Goal: Task Accomplishment & Management: Use online tool/utility

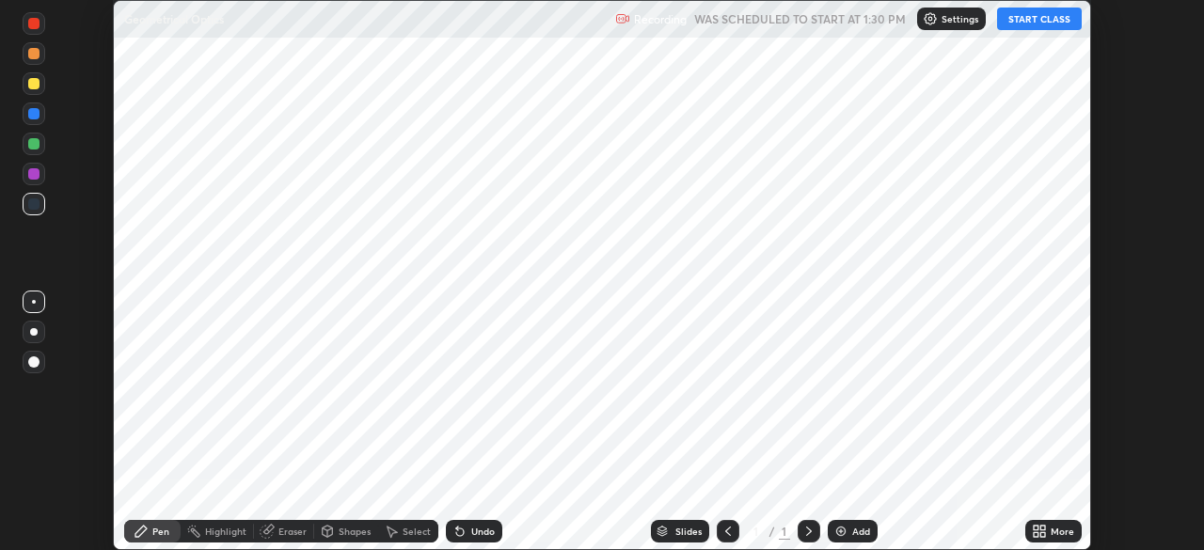
scroll to position [550, 1204]
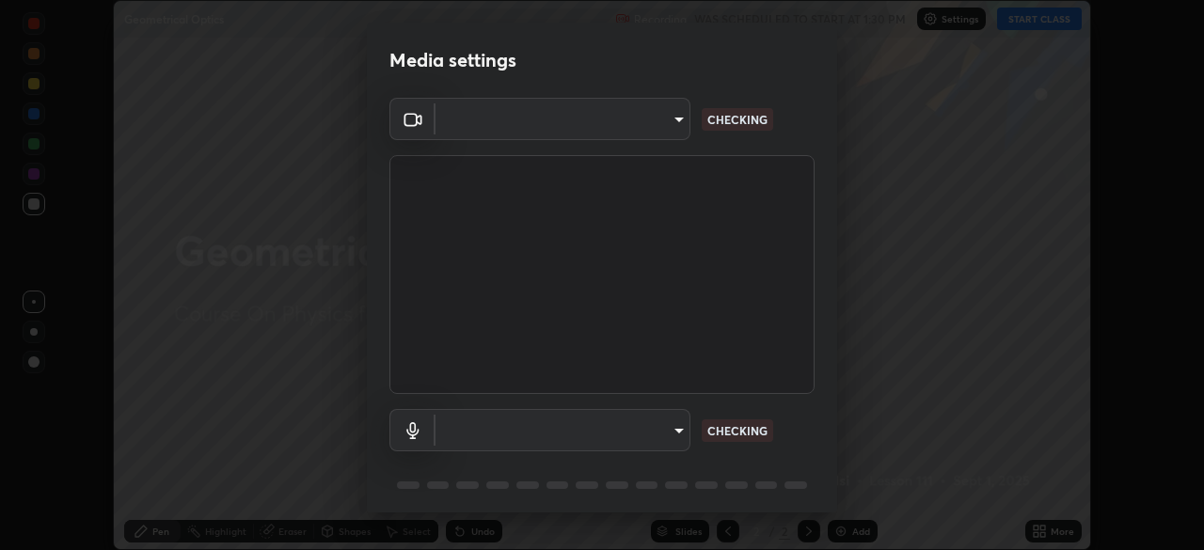
type input "b04d3f4aab0507a607fcb058103082b40897ea5b56942dd6fa8112f95d025699"
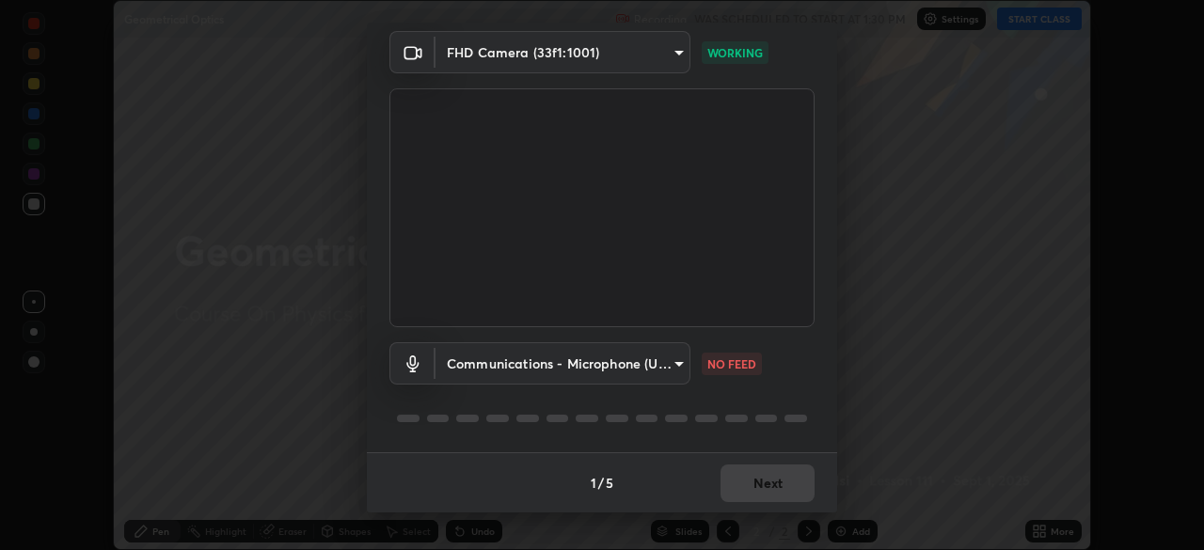
click at [599, 364] on body "Erase all Geometrical Optics Recording WAS SCHEDULED TO START AT 1:30 PM Settin…" at bounding box center [602, 275] width 1204 height 550
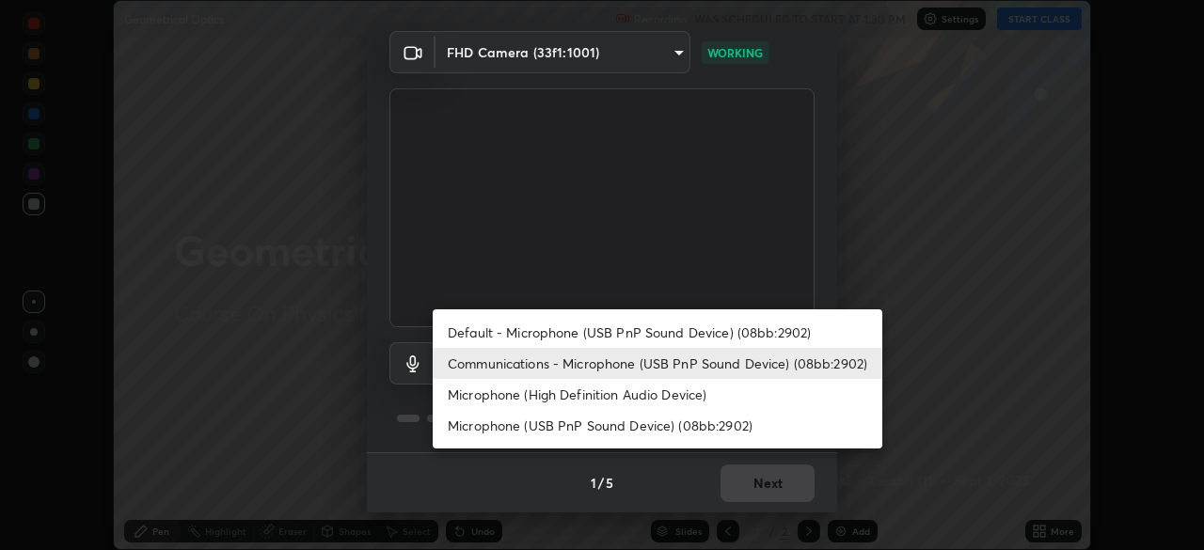
click at [561, 398] on li "Microphone (High Definition Audio Device)" at bounding box center [658, 394] width 450 height 31
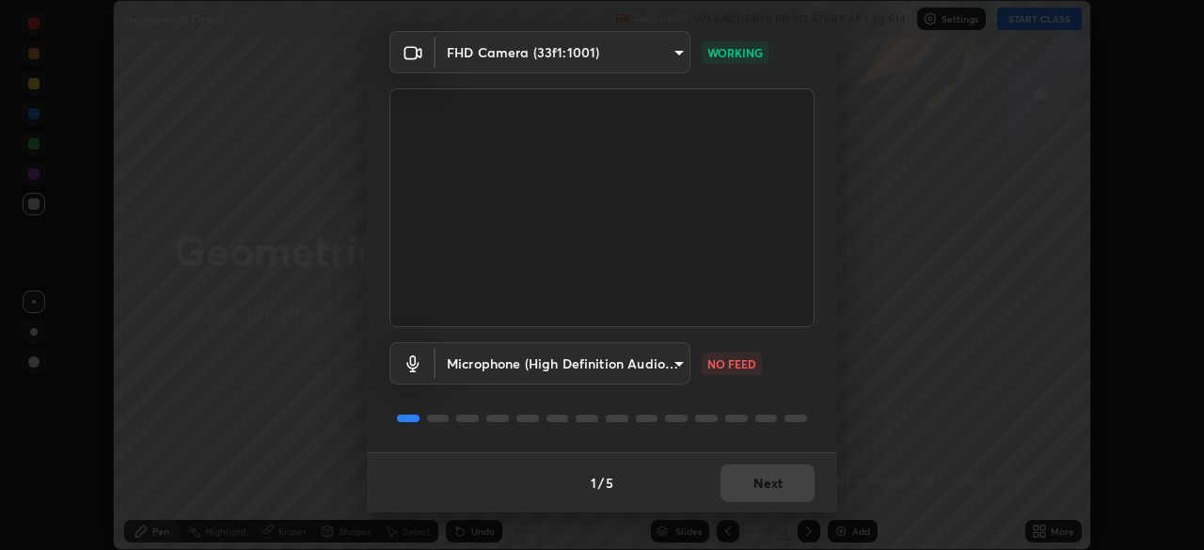
click at [568, 362] on body "Erase all Geometrical Optics Recording WAS SCHEDULED TO START AT 1:30 PM Settin…" at bounding box center [602, 275] width 1204 height 550
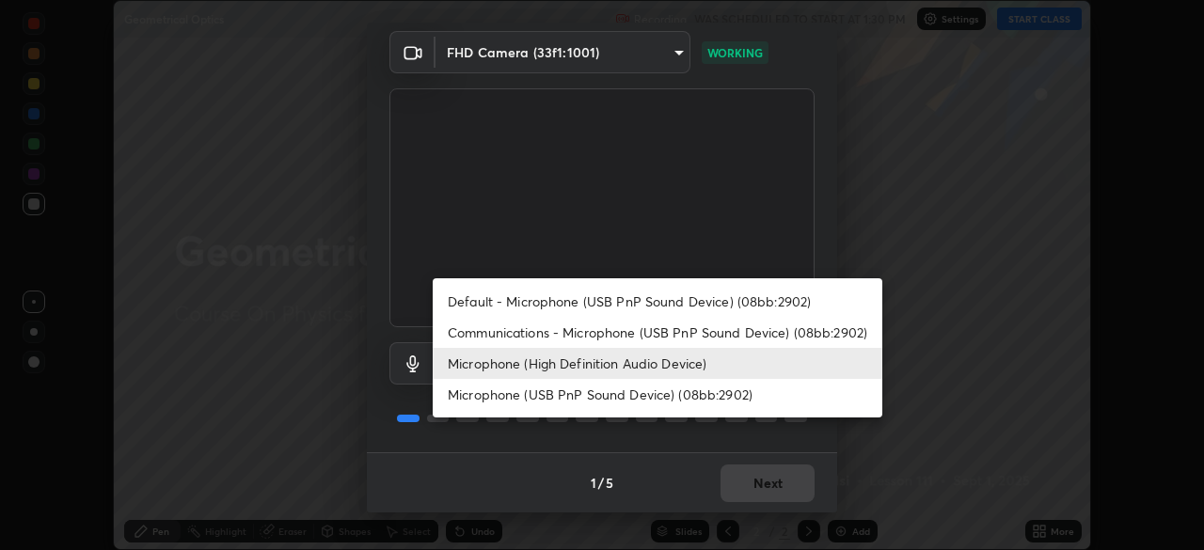
click at [573, 334] on li "Communications - Microphone (USB PnP Sound Device) (08bb:2902)" at bounding box center [658, 332] width 450 height 31
type input "communications"
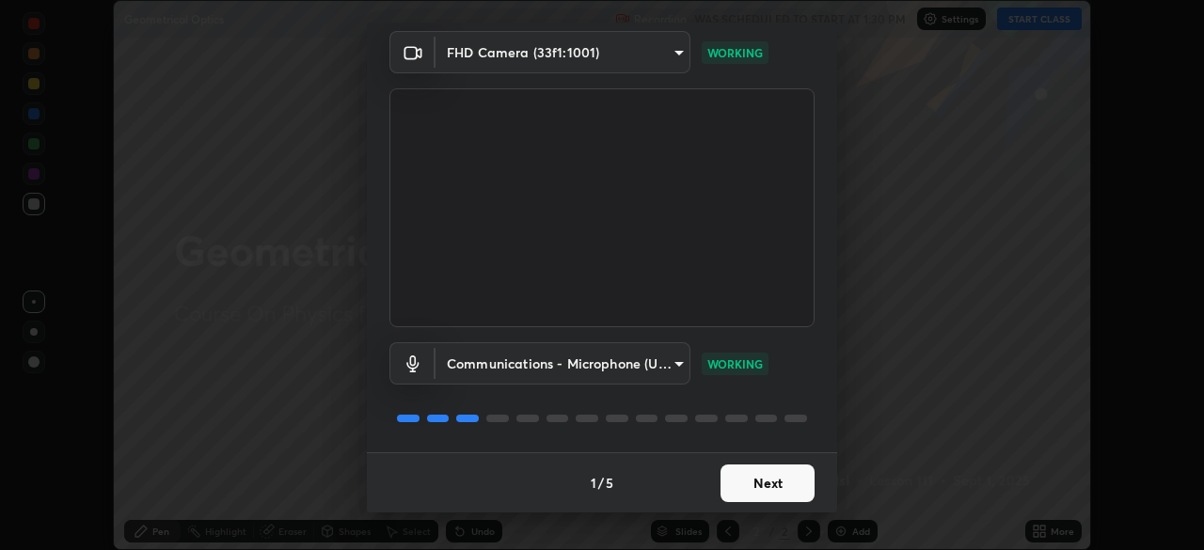
click at [770, 479] on button "Next" at bounding box center [768, 484] width 94 height 38
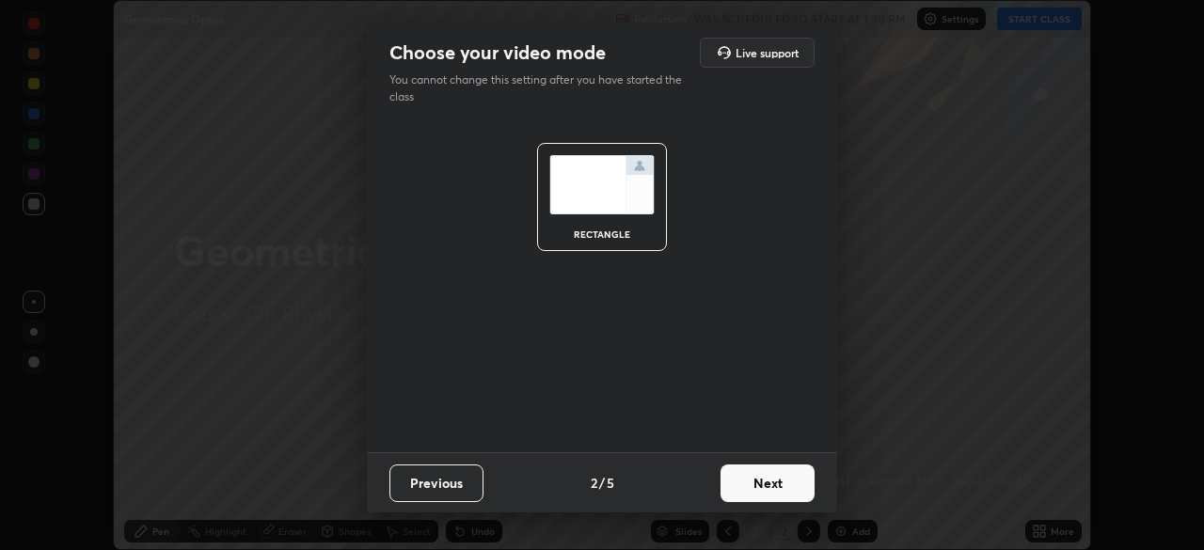
click at [764, 490] on button "Next" at bounding box center [768, 484] width 94 height 38
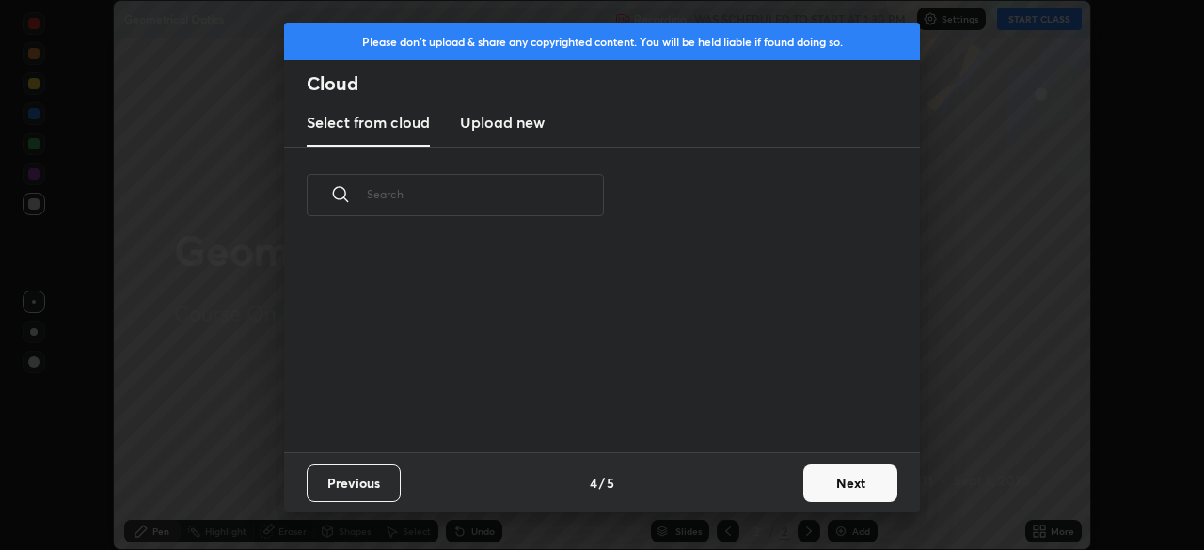
click at [784, 487] on div "Previous 4 / 5 Next" at bounding box center [602, 483] width 636 height 60
click at [807, 481] on button "Next" at bounding box center [851, 484] width 94 height 38
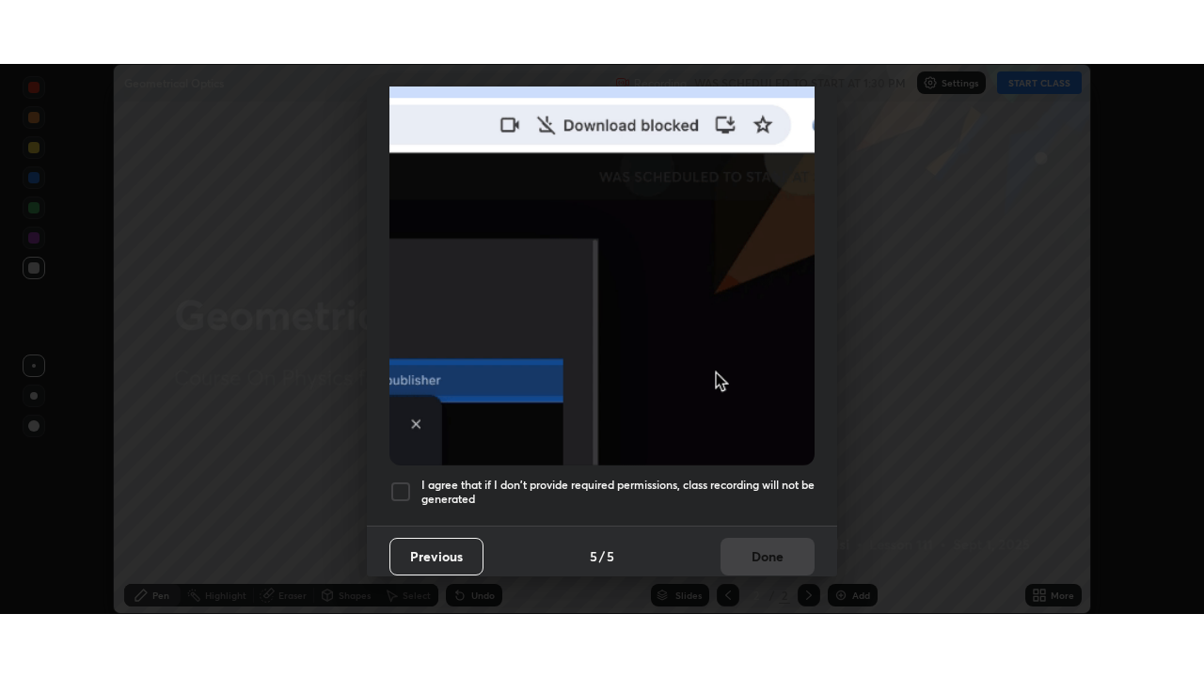
scroll to position [448, 0]
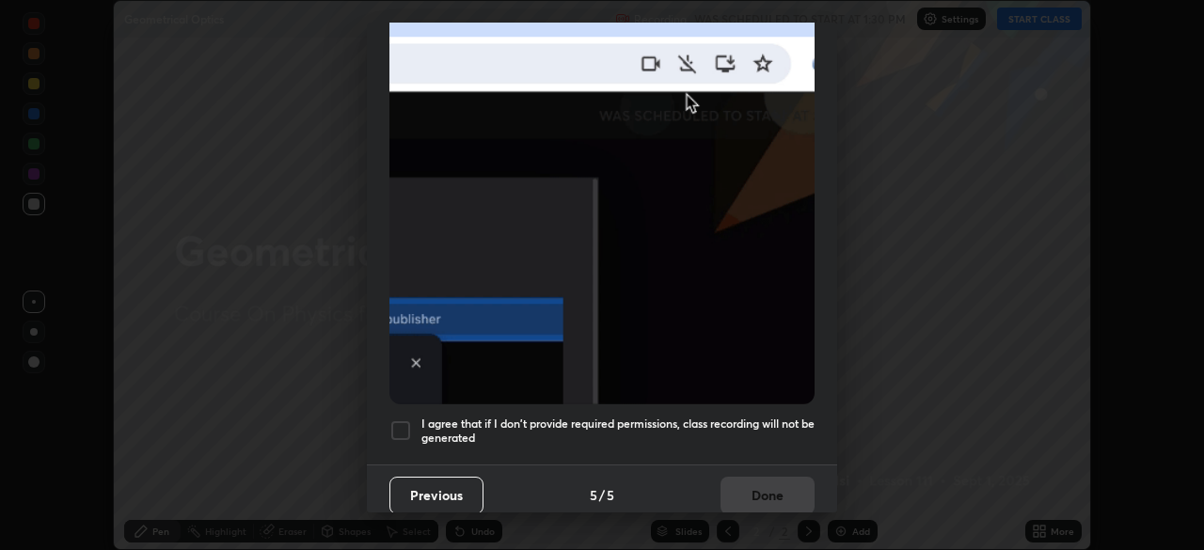
click at [738, 419] on h5 "I agree that if I don't provide required permissions, class recording will not …" at bounding box center [618, 431] width 393 height 29
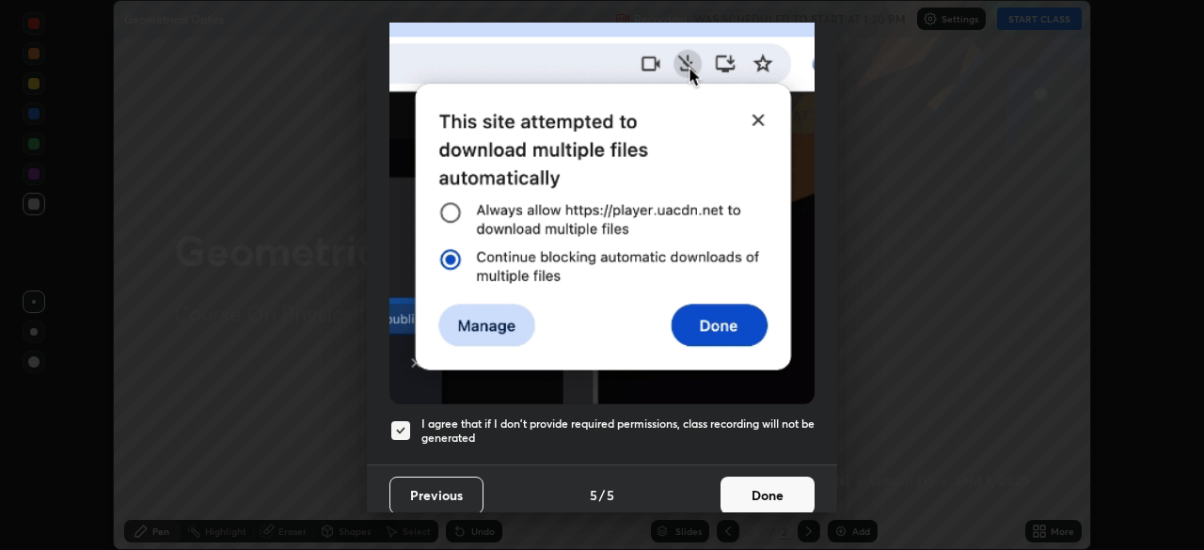
click at [757, 480] on button "Done" at bounding box center [768, 496] width 94 height 38
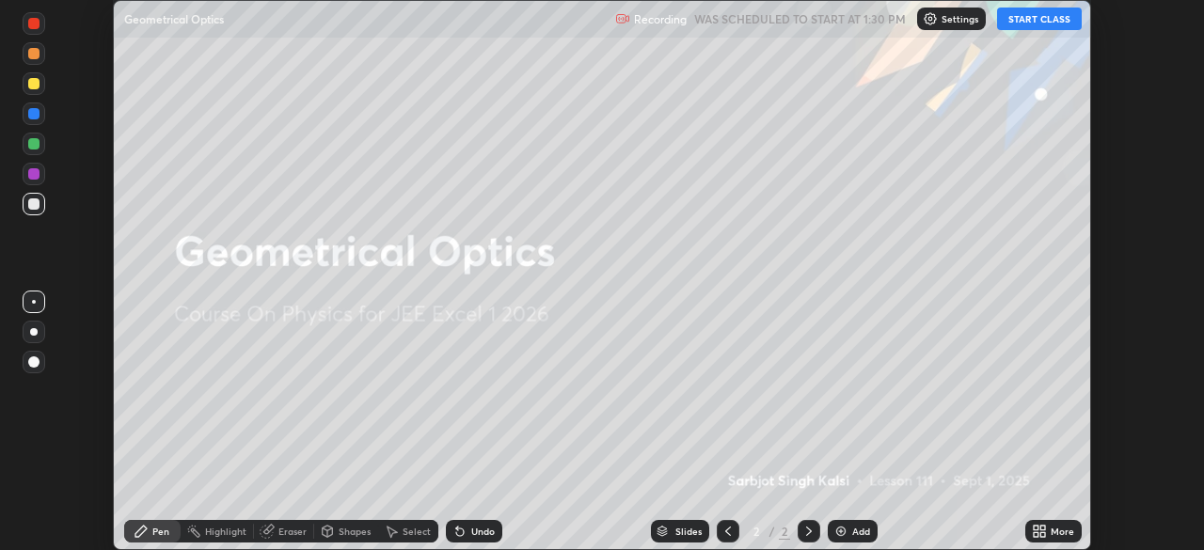
click at [1052, 534] on div "More" at bounding box center [1063, 531] width 24 height 9
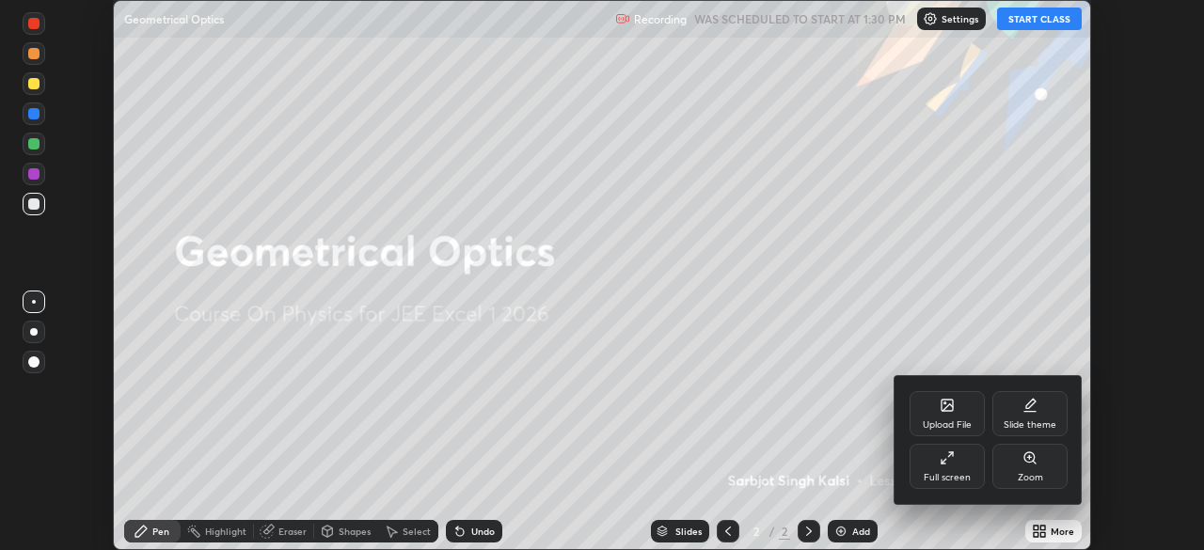
click at [968, 469] on div "Full screen" at bounding box center [947, 466] width 75 height 45
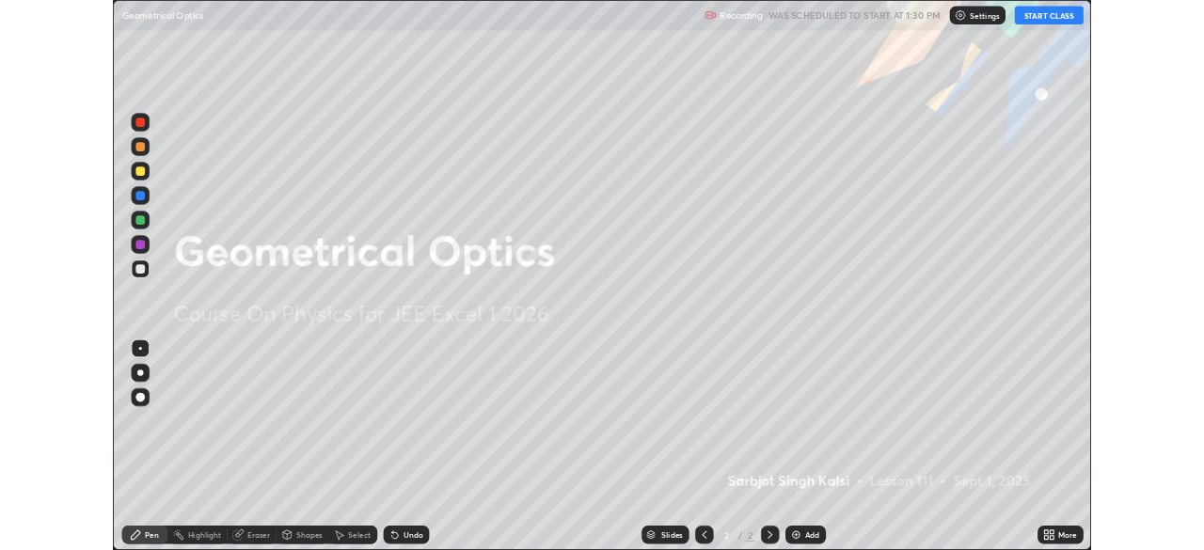
scroll to position [677, 1204]
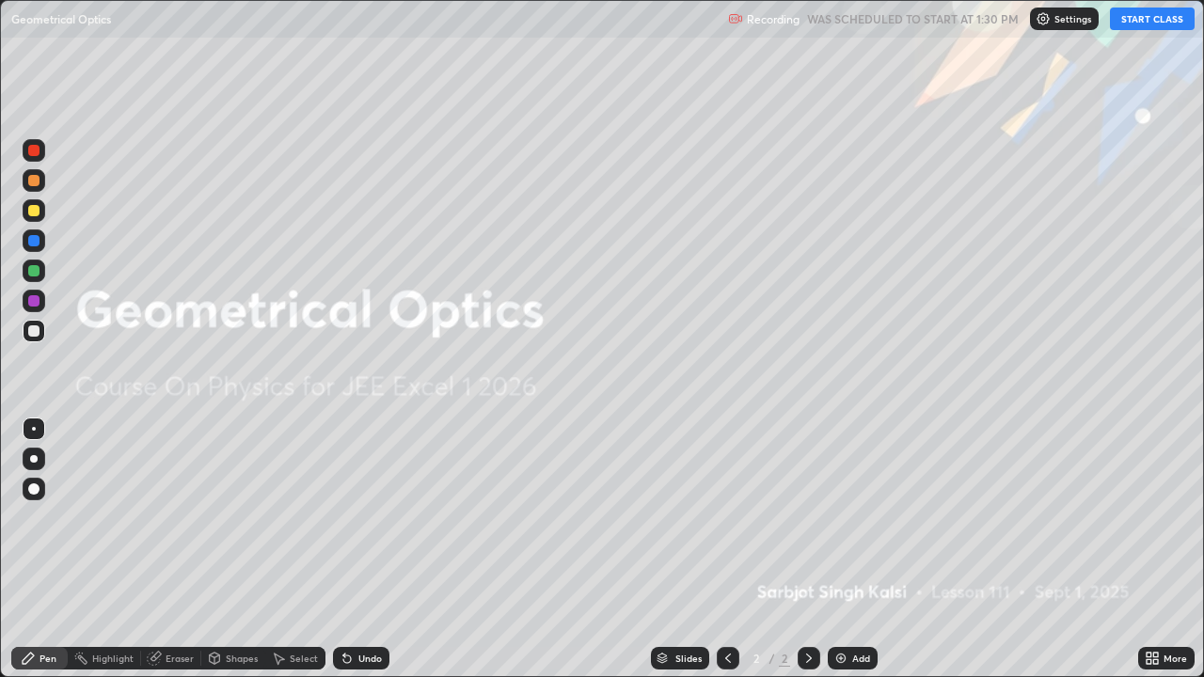
click at [1149, 22] on button "START CLASS" at bounding box center [1152, 19] width 85 height 23
click at [866, 550] on div "Add" at bounding box center [853, 658] width 50 height 23
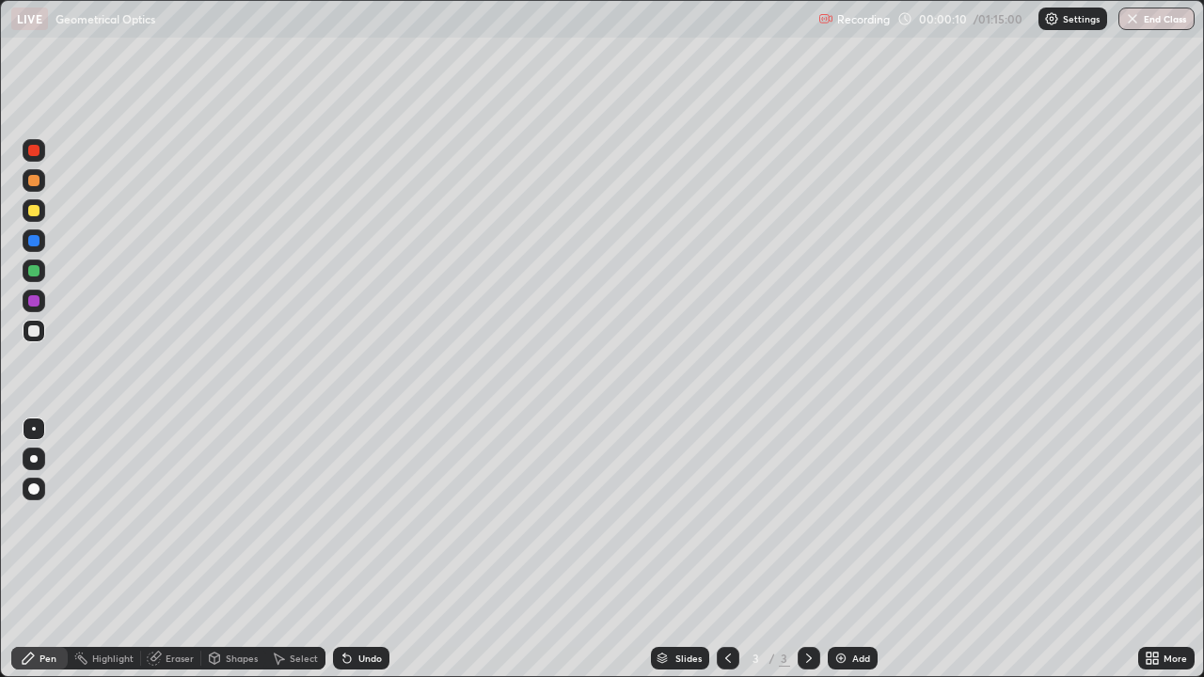
click at [358, 550] on div "Undo" at bounding box center [361, 658] width 56 height 23
click at [30, 212] on div at bounding box center [33, 210] width 11 height 11
click at [36, 185] on div at bounding box center [33, 180] width 11 height 11
click at [35, 211] on div at bounding box center [33, 210] width 11 height 11
click at [35, 181] on div at bounding box center [33, 180] width 11 height 11
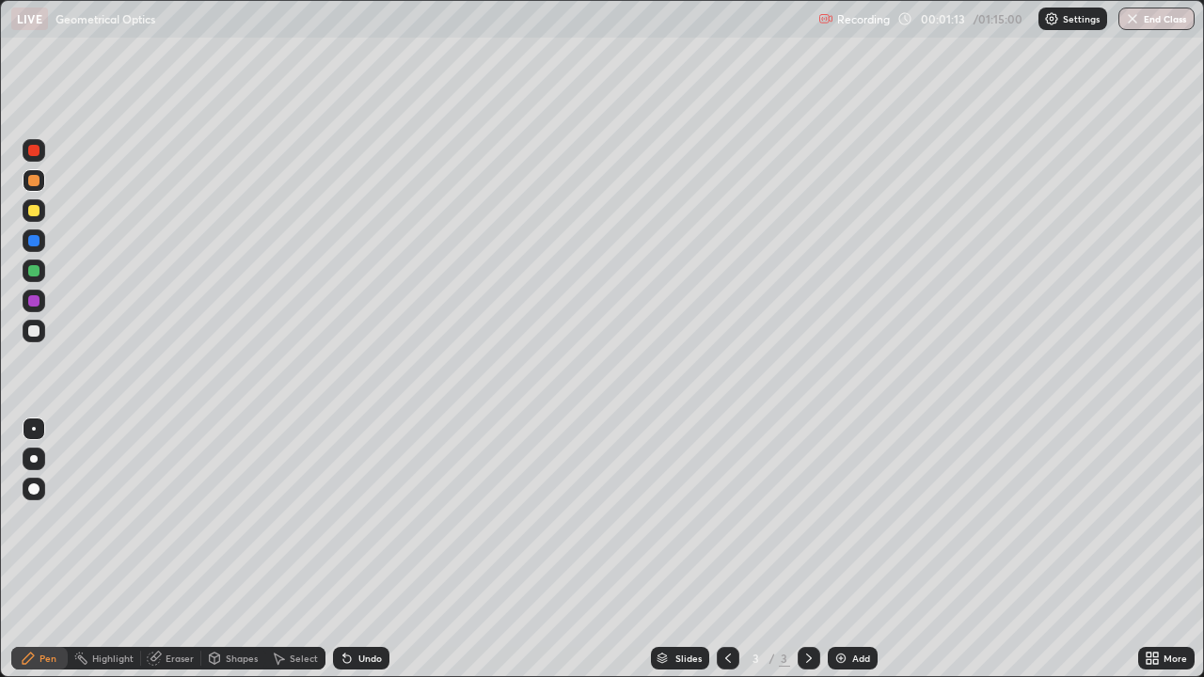
click at [39, 331] on div at bounding box center [33, 331] width 11 height 11
click at [32, 336] on div at bounding box center [33, 331] width 11 height 11
click at [383, 550] on div "Undo" at bounding box center [361, 658] width 56 height 23
click at [39, 303] on div at bounding box center [33, 300] width 11 height 11
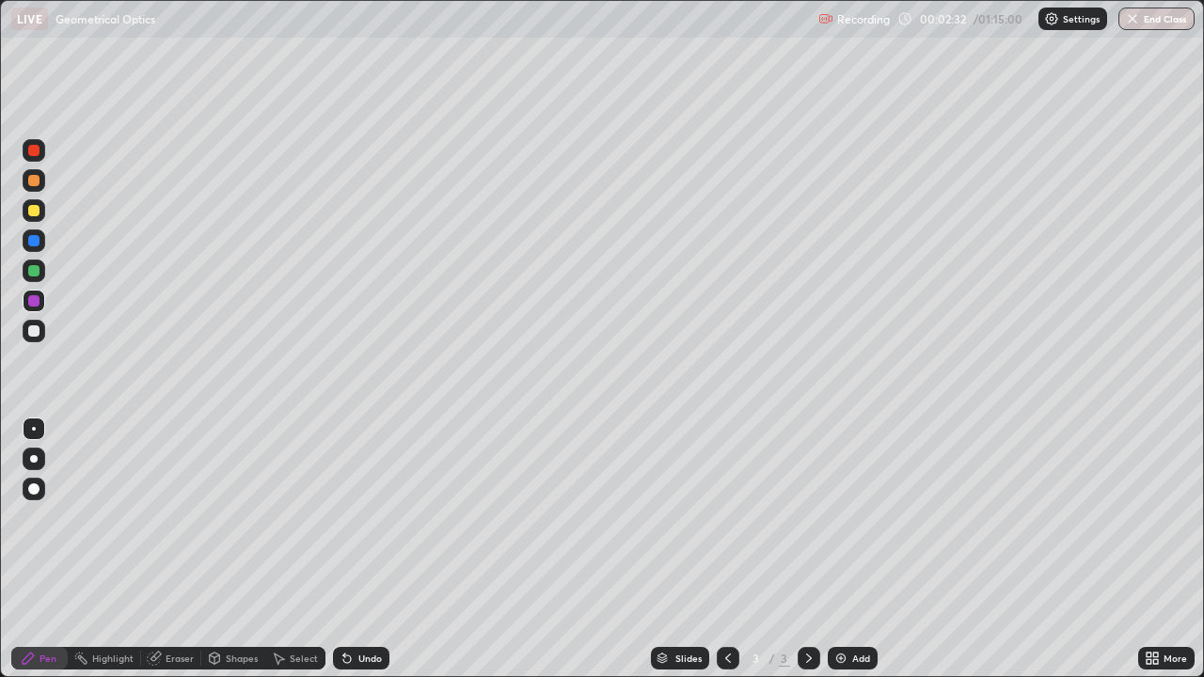
click at [35, 331] on div at bounding box center [33, 331] width 11 height 11
click at [40, 302] on div at bounding box center [34, 301] width 23 height 23
click at [385, 550] on div "Undo" at bounding box center [361, 658] width 56 height 23
click at [361, 550] on div "Undo" at bounding box center [361, 658] width 56 height 23
click at [36, 334] on div at bounding box center [33, 331] width 11 height 11
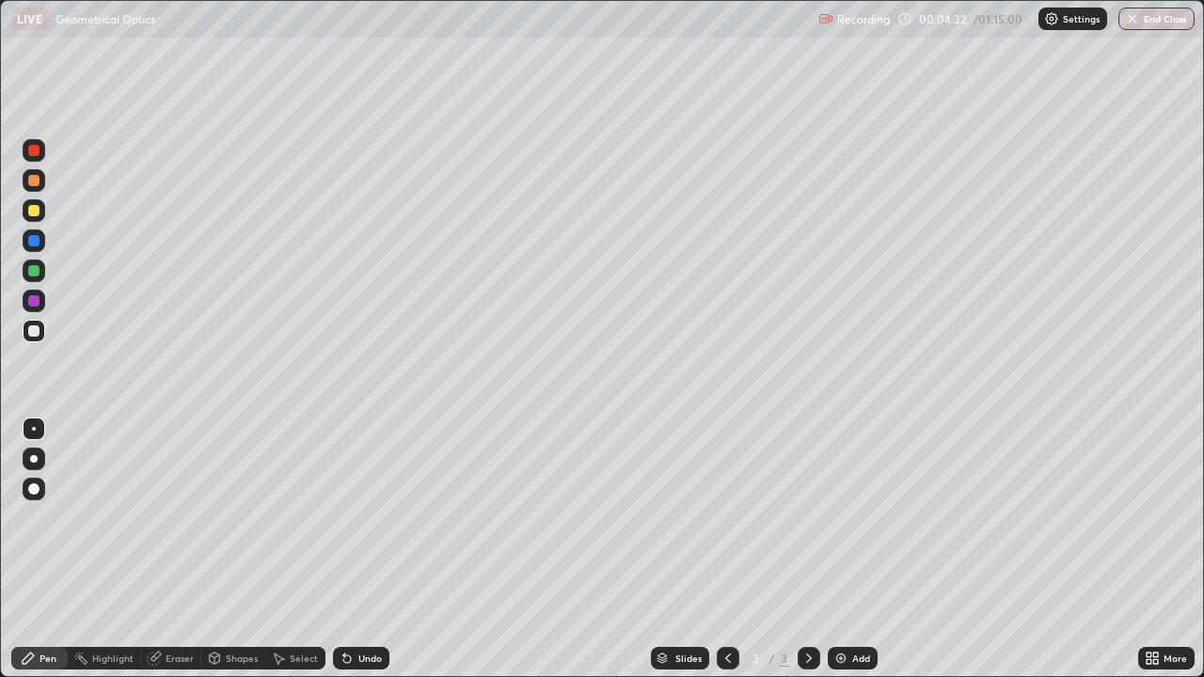
click at [386, 550] on div "Undo" at bounding box center [361, 658] width 56 height 23
click at [180, 550] on div "Eraser" at bounding box center [171, 658] width 60 height 23
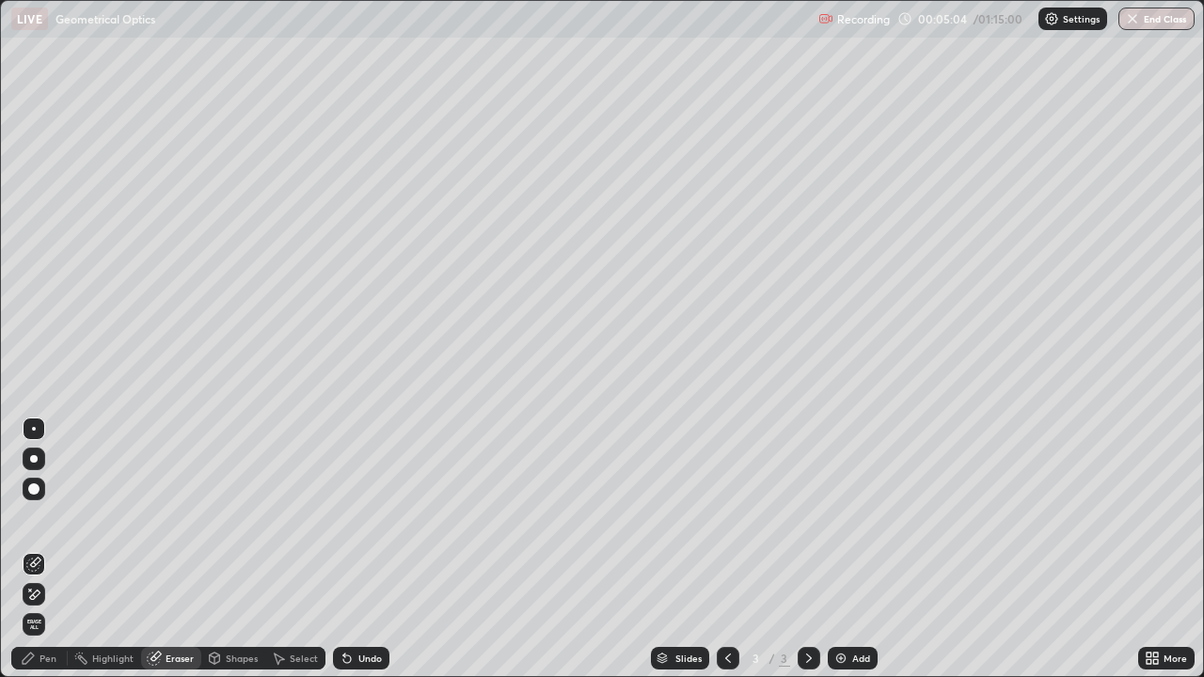
click at [35, 550] on icon at bounding box center [33, 595] width 15 height 16
click at [853, 550] on div "Add" at bounding box center [853, 658] width 50 height 23
click at [41, 550] on div "Pen" at bounding box center [48, 658] width 17 height 9
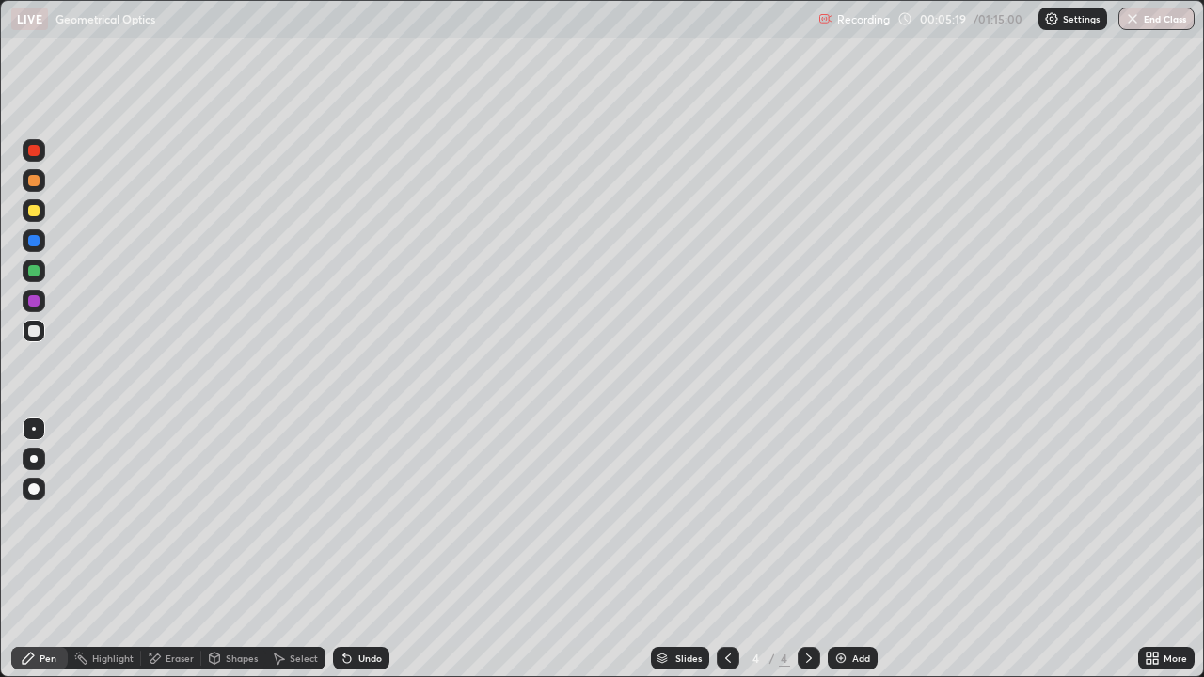
click at [30, 331] on div at bounding box center [33, 331] width 11 height 11
click at [355, 550] on div "Undo" at bounding box center [361, 658] width 56 height 23
click at [357, 550] on div "Undo" at bounding box center [361, 658] width 56 height 23
click at [356, 550] on div "Undo" at bounding box center [361, 658] width 56 height 23
click at [357, 550] on div "Undo" at bounding box center [361, 658] width 56 height 23
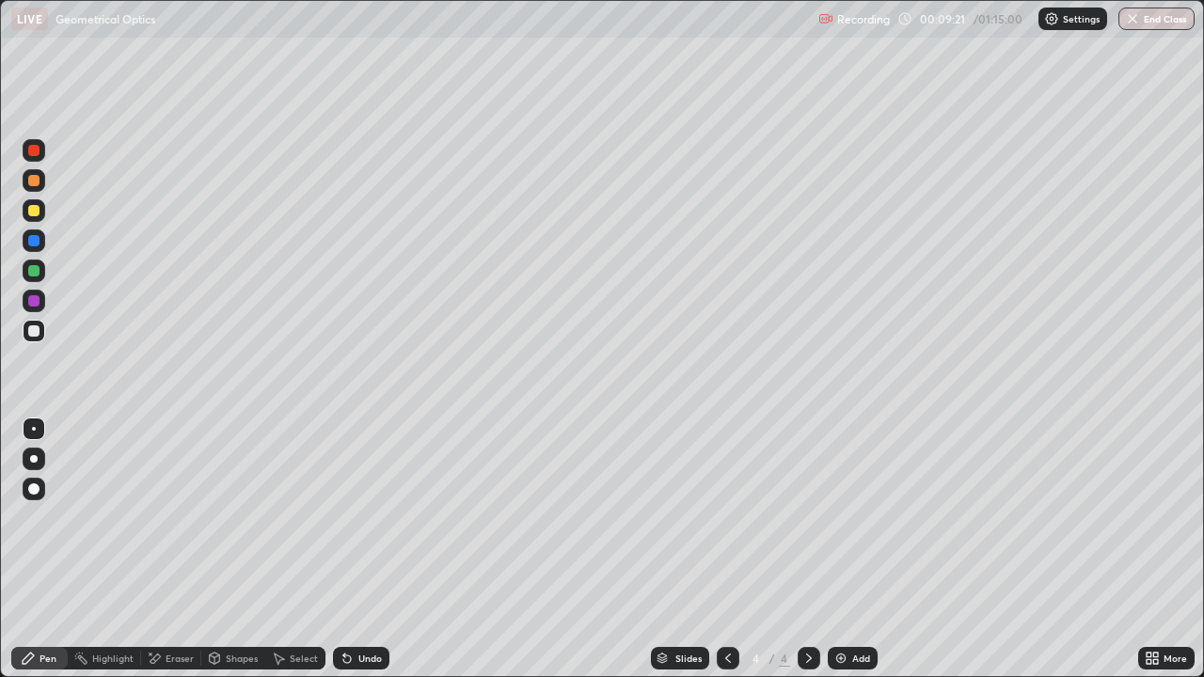
click at [178, 550] on div "Eraser" at bounding box center [180, 658] width 28 height 9
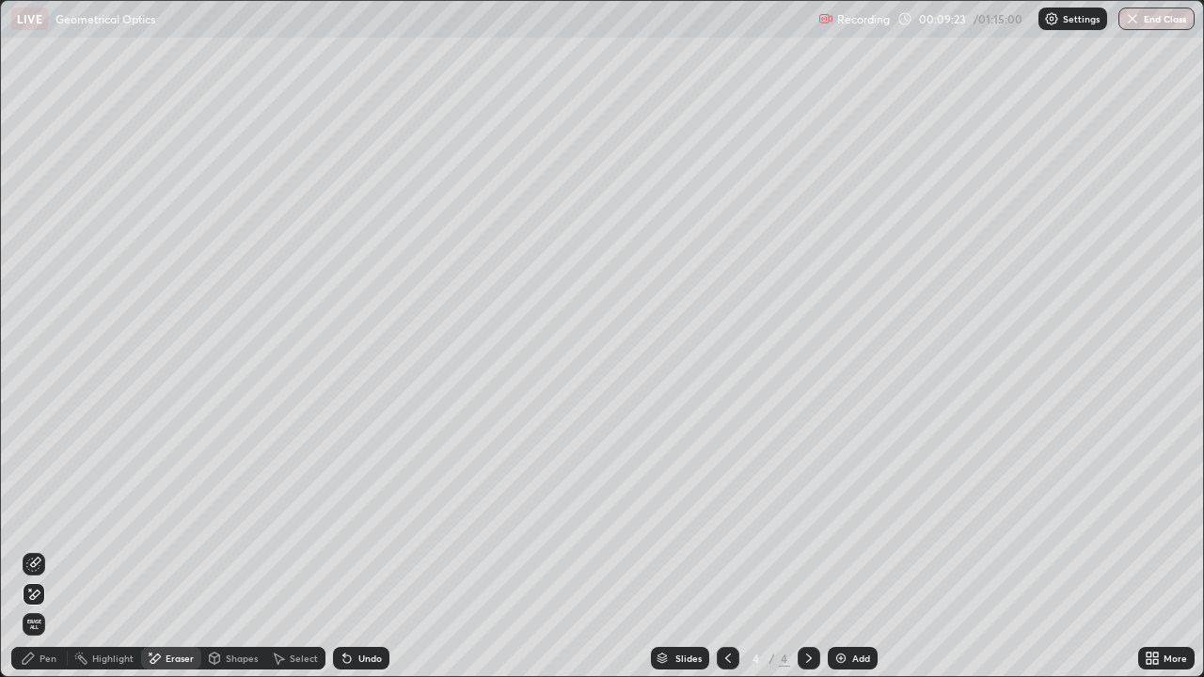
click at [38, 550] on div "Pen" at bounding box center [39, 658] width 56 height 23
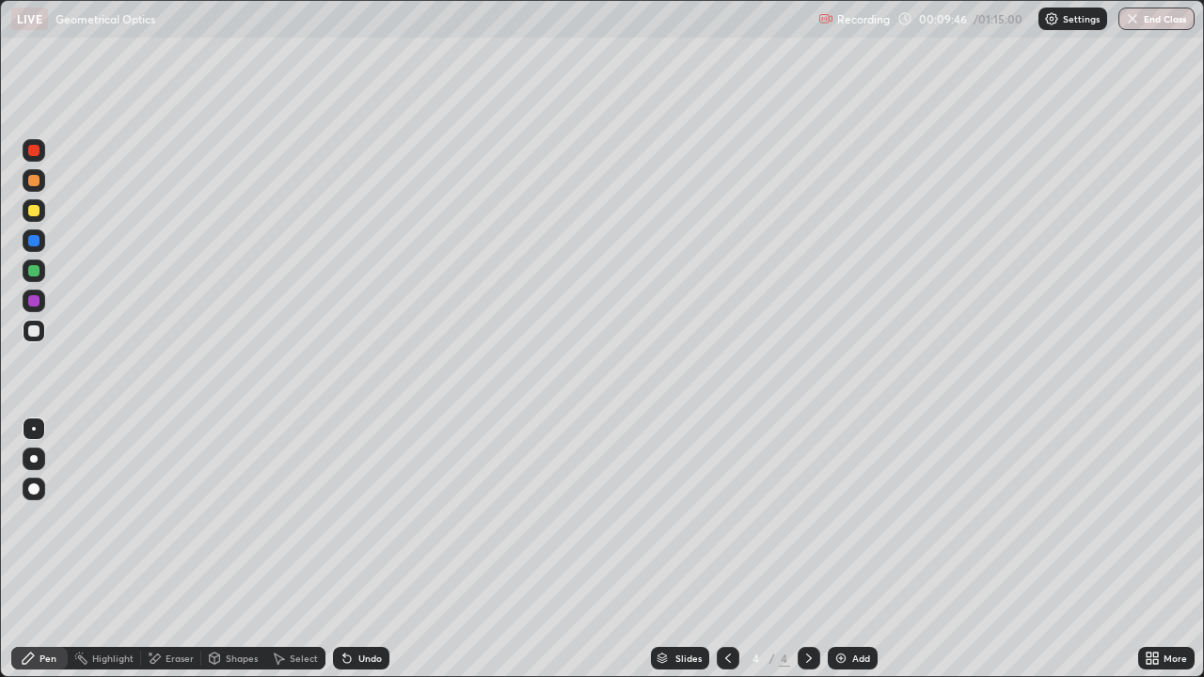
click at [369, 550] on div "Undo" at bounding box center [361, 658] width 56 height 23
click at [33, 329] on div at bounding box center [33, 331] width 11 height 11
click at [35, 269] on div at bounding box center [33, 270] width 11 height 11
click at [35, 332] on div at bounding box center [33, 331] width 11 height 11
click at [854, 550] on div "Add" at bounding box center [862, 658] width 18 height 9
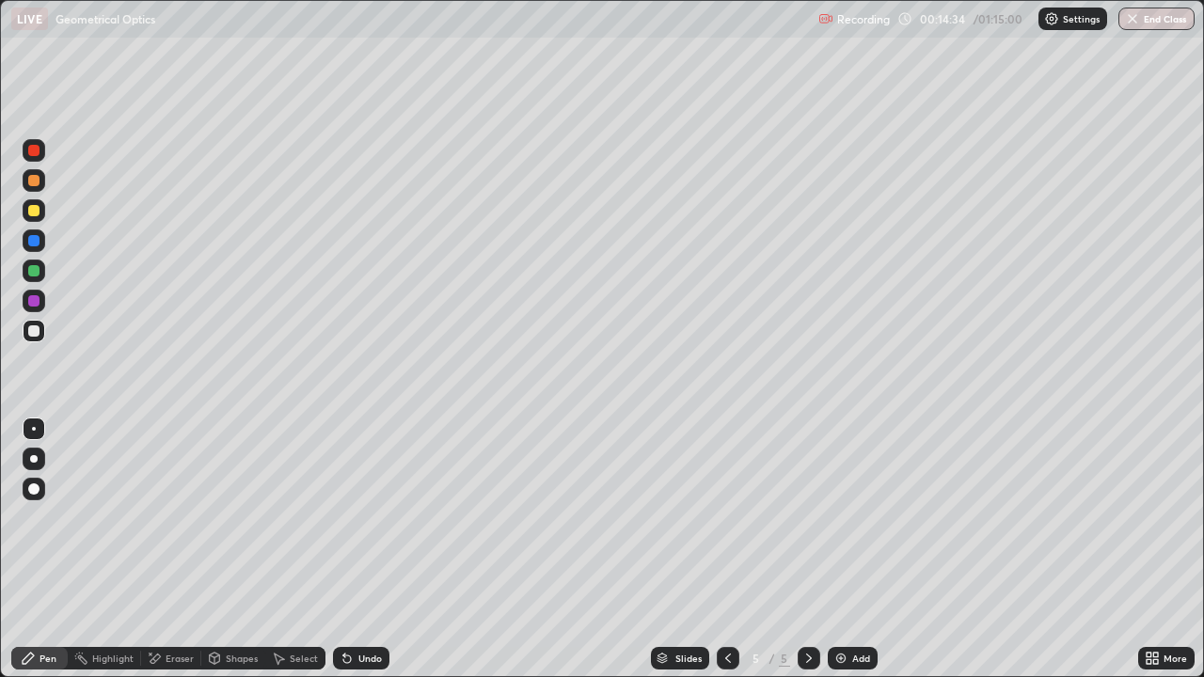
click at [40, 328] on div at bounding box center [34, 331] width 23 height 23
click at [381, 550] on div "Undo" at bounding box center [361, 658] width 56 height 23
click at [379, 550] on div "Undo" at bounding box center [371, 658] width 24 height 9
click at [38, 209] on div at bounding box center [33, 210] width 11 height 11
click at [44, 337] on div at bounding box center [34, 331] width 23 height 23
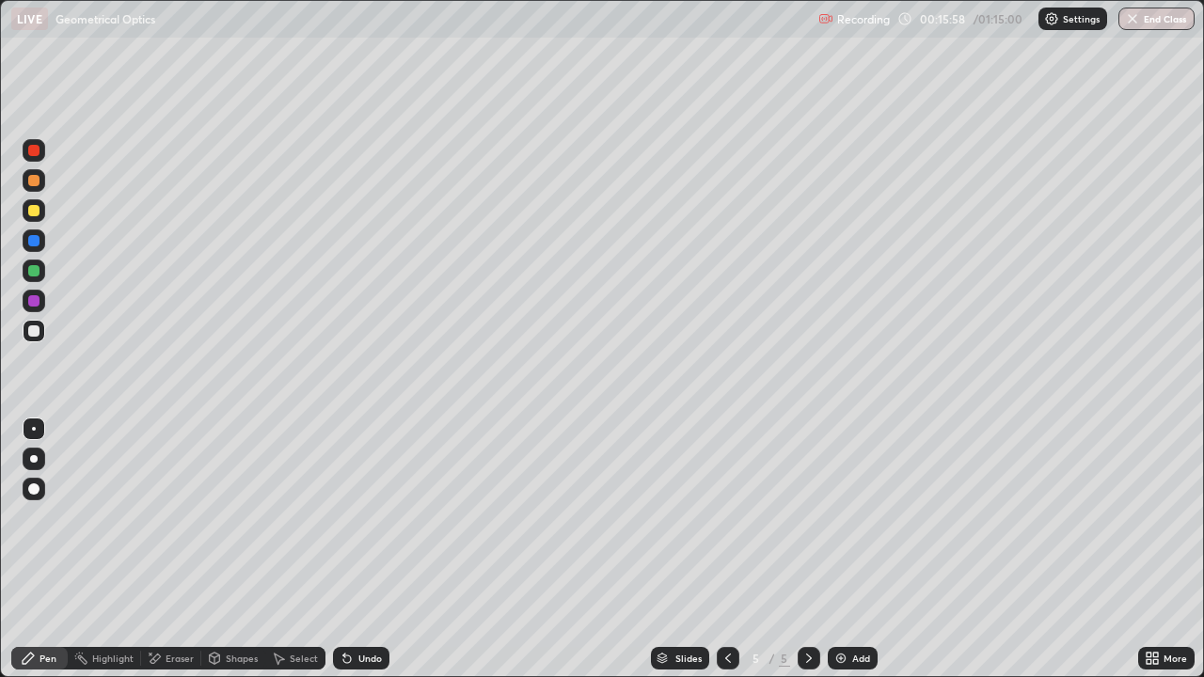
click at [34, 208] on div at bounding box center [33, 210] width 11 height 11
click at [43, 271] on div at bounding box center [34, 271] width 23 height 23
click at [32, 209] on div at bounding box center [33, 210] width 11 height 11
click at [178, 550] on div "Eraser" at bounding box center [180, 658] width 28 height 9
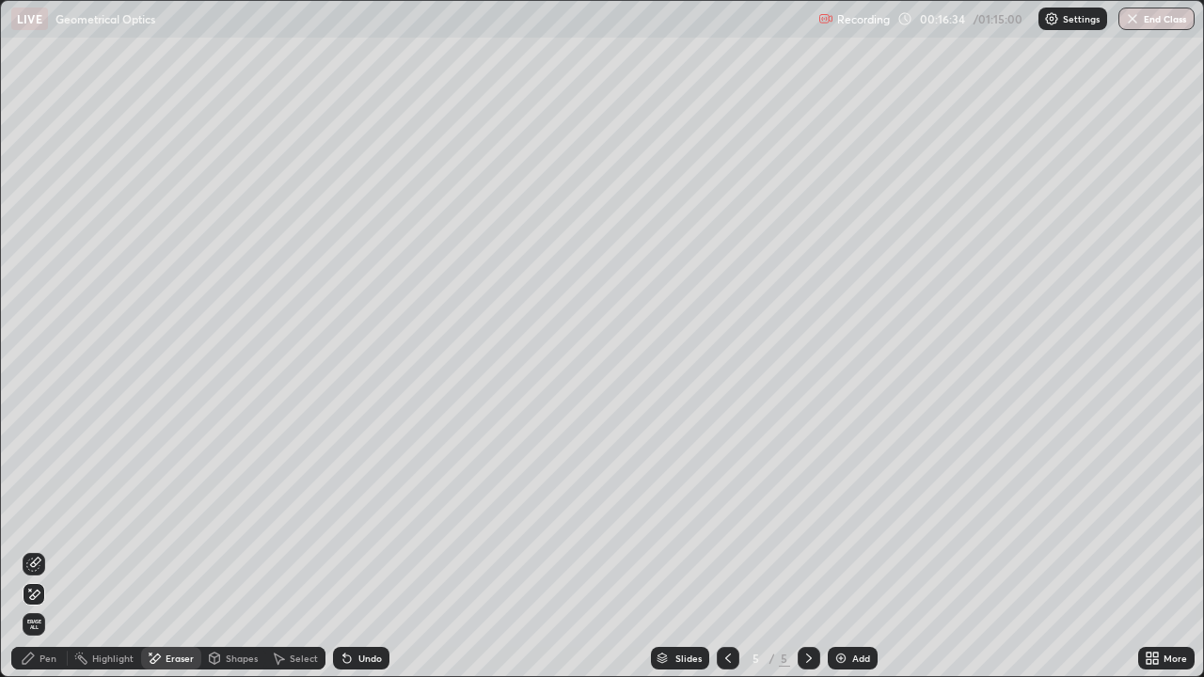
click at [56, 550] on div "Pen" at bounding box center [39, 658] width 56 height 23
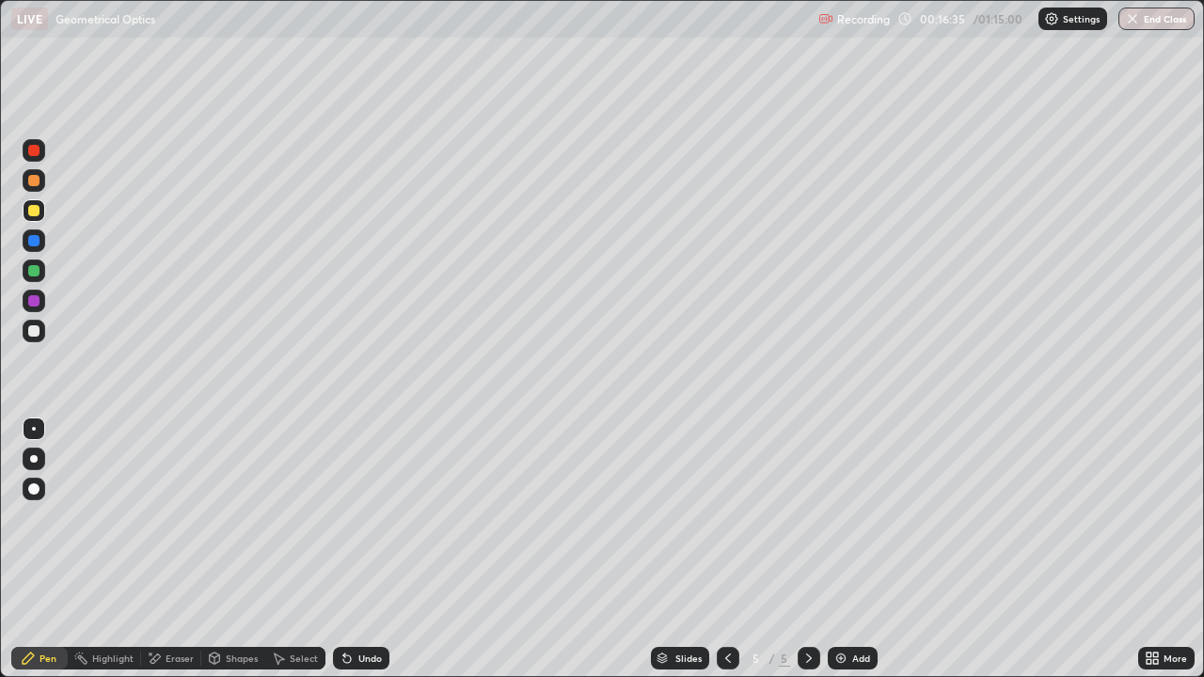
click at [40, 272] on div at bounding box center [34, 271] width 23 height 23
click at [36, 181] on div at bounding box center [33, 180] width 11 height 11
click at [43, 269] on div at bounding box center [34, 271] width 23 height 23
click at [366, 550] on div "Undo" at bounding box center [361, 658] width 56 height 23
click at [37, 184] on div at bounding box center [33, 180] width 11 height 11
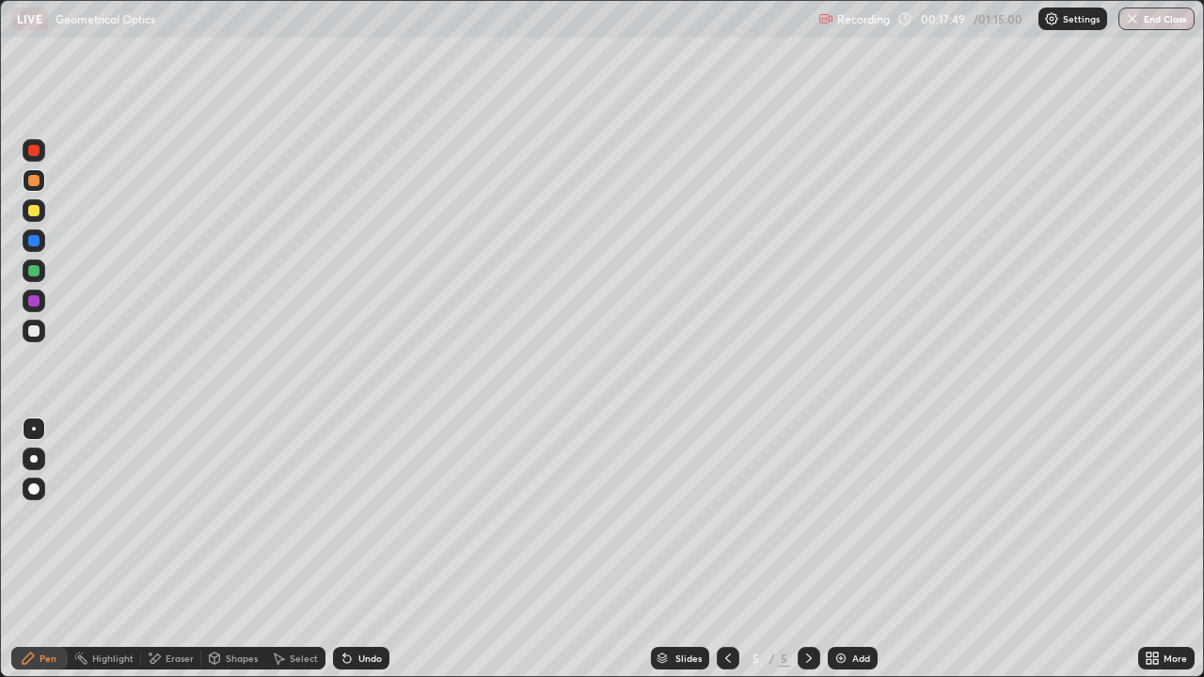
click at [35, 154] on div at bounding box center [33, 150] width 11 height 11
click at [855, 550] on div "Add" at bounding box center [853, 658] width 50 height 23
click at [35, 331] on div at bounding box center [33, 331] width 11 height 11
click at [40, 268] on div at bounding box center [34, 271] width 23 height 23
click at [38, 211] on div at bounding box center [33, 210] width 11 height 11
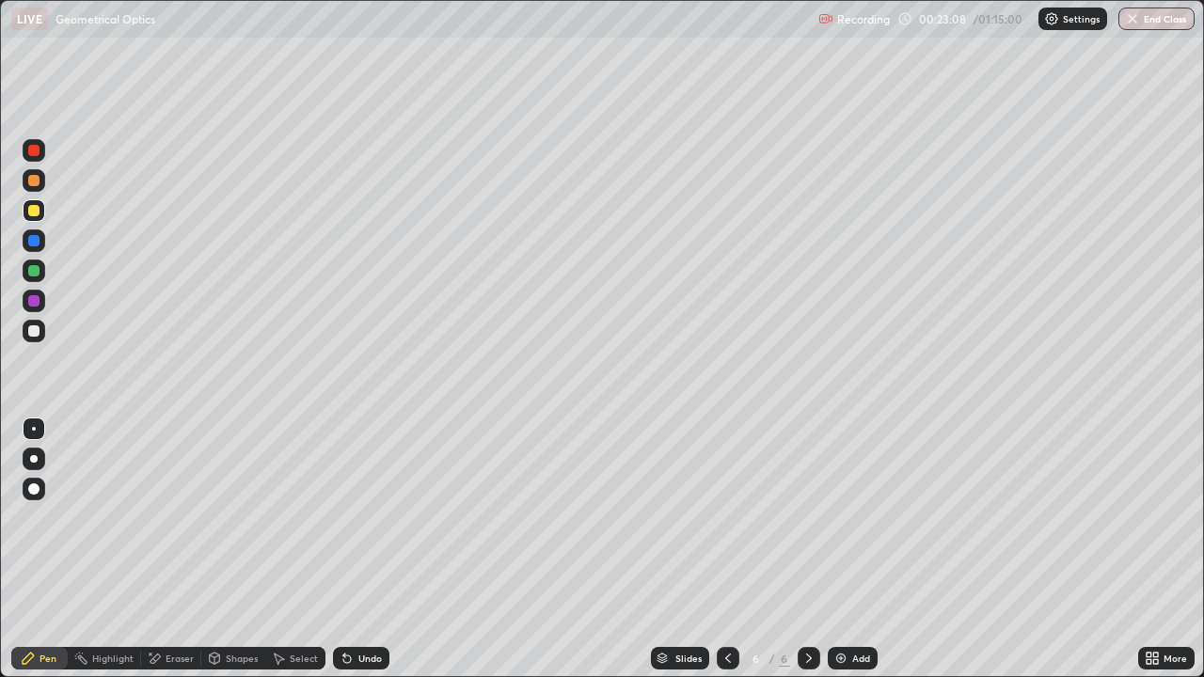
click at [31, 266] on div at bounding box center [33, 270] width 11 height 11
click at [25, 265] on div at bounding box center [34, 271] width 23 height 23
click at [38, 342] on div at bounding box center [34, 331] width 23 height 23
click at [36, 271] on div at bounding box center [33, 270] width 11 height 11
click at [35, 213] on div at bounding box center [33, 210] width 11 height 11
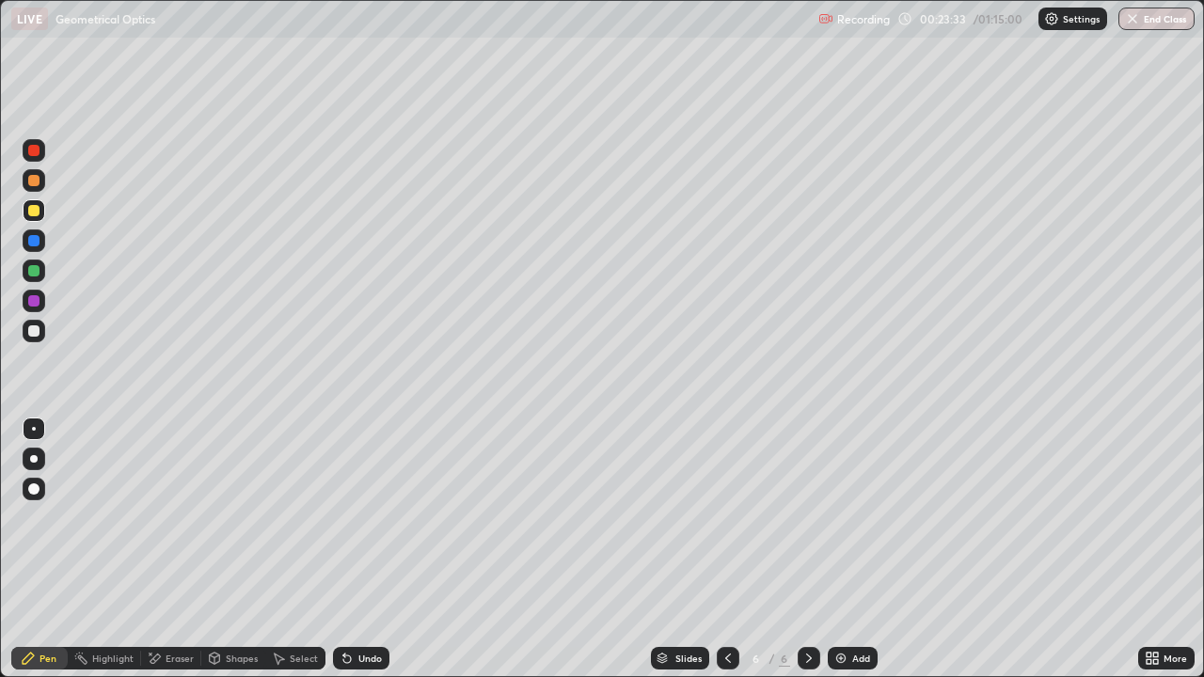
click at [37, 300] on div at bounding box center [33, 300] width 11 height 11
click at [38, 243] on div at bounding box center [33, 240] width 11 height 11
click at [35, 331] on div at bounding box center [33, 331] width 11 height 11
click at [860, 550] on div "Add" at bounding box center [862, 658] width 18 height 9
click at [1173, 550] on div "More" at bounding box center [1176, 658] width 24 height 9
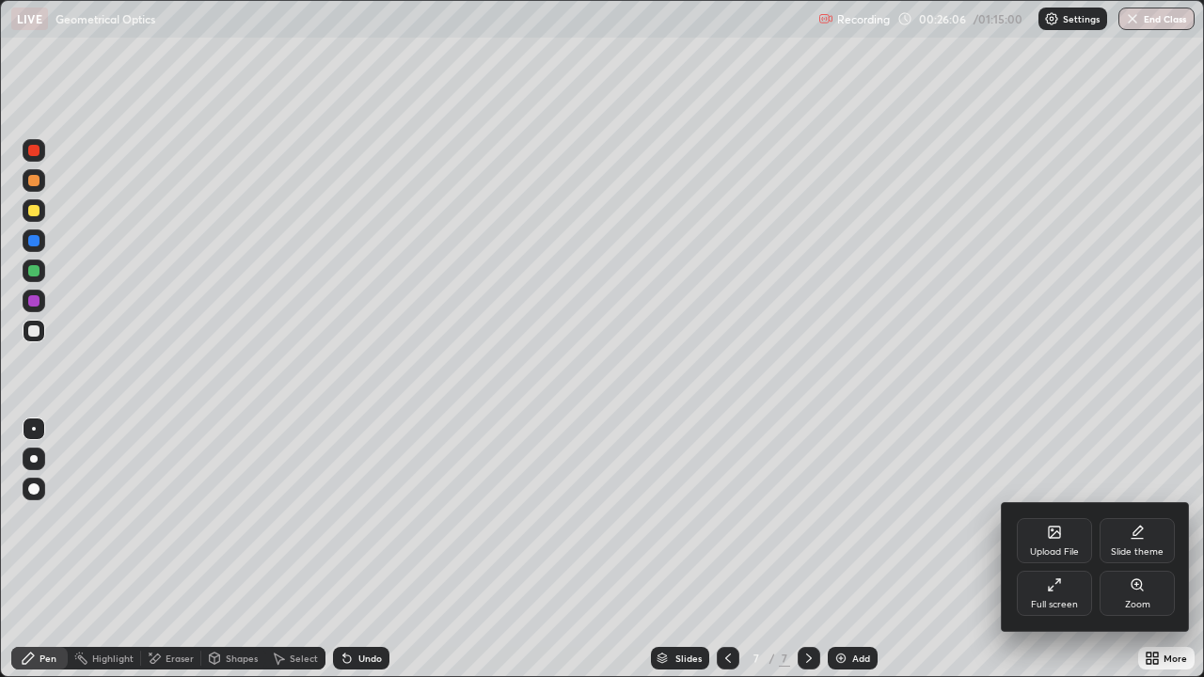
click at [1067, 550] on div "Full screen" at bounding box center [1054, 593] width 75 height 45
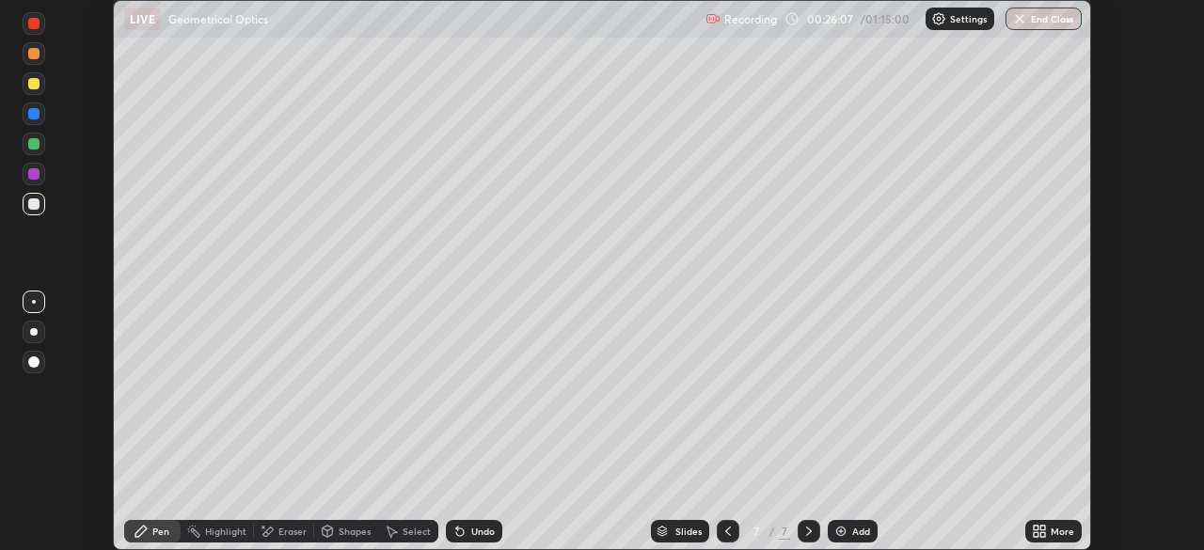
scroll to position [93546, 92892]
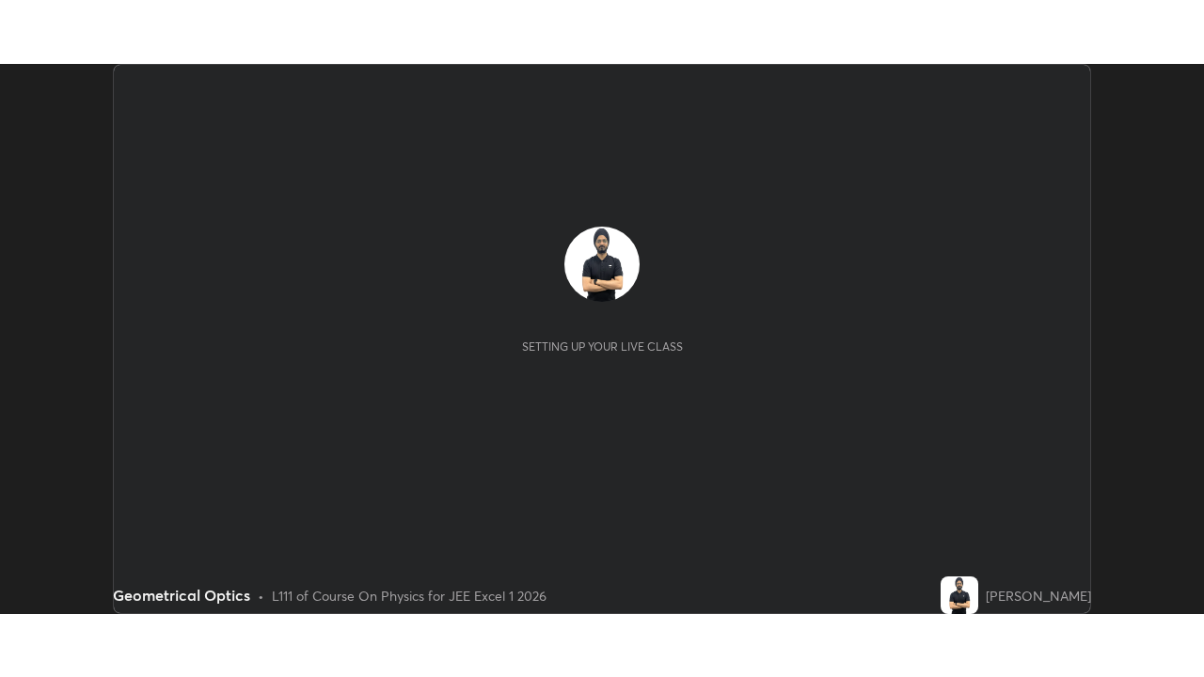
scroll to position [550, 1204]
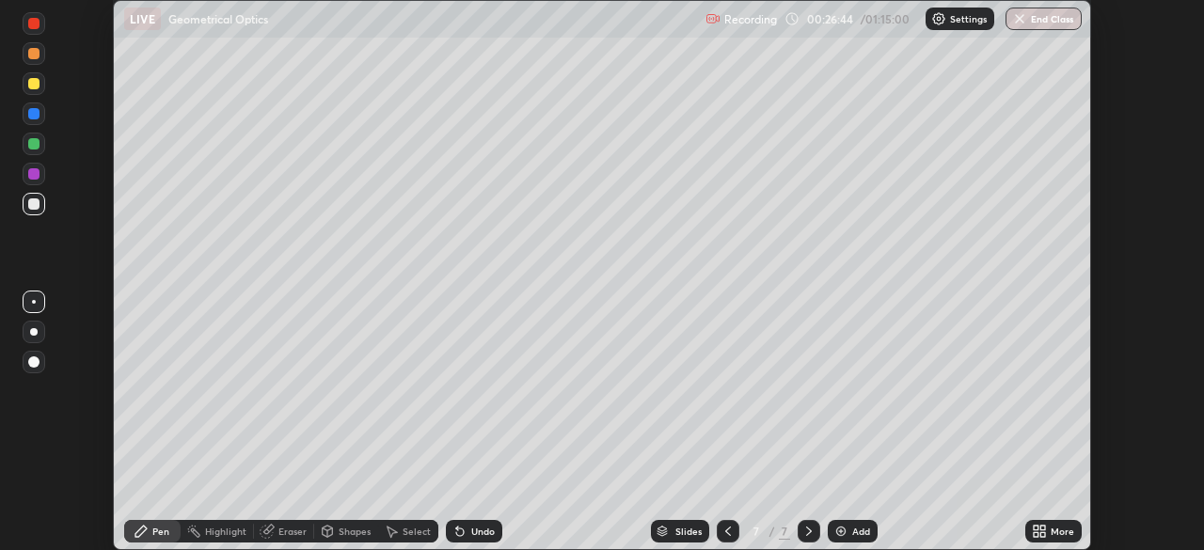
click at [1068, 528] on div "More" at bounding box center [1063, 531] width 24 height 9
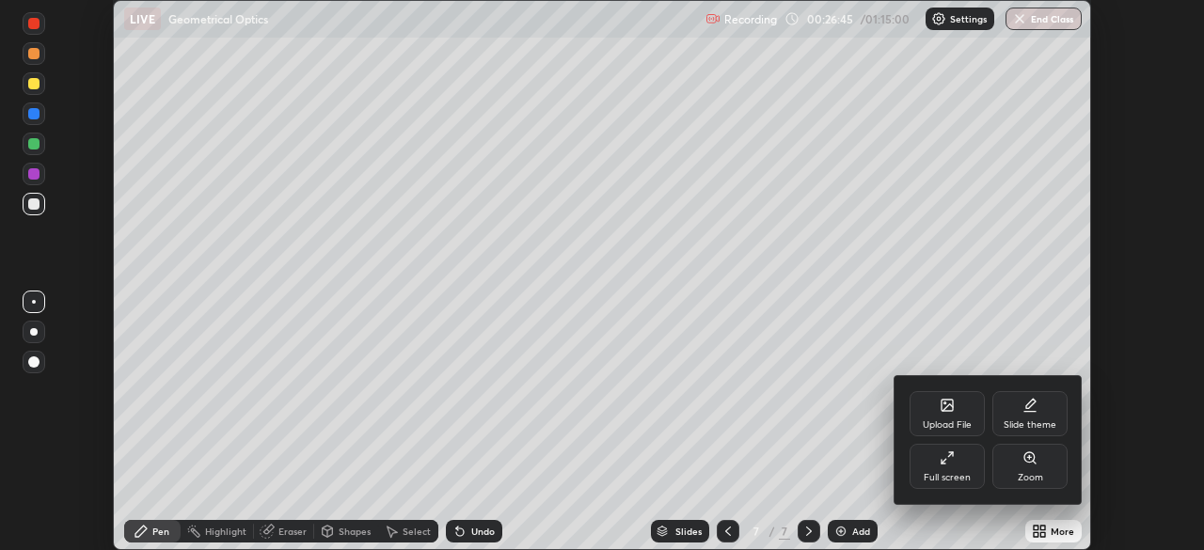
click at [976, 471] on div "Full screen" at bounding box center [947, 466] width 75 height 45
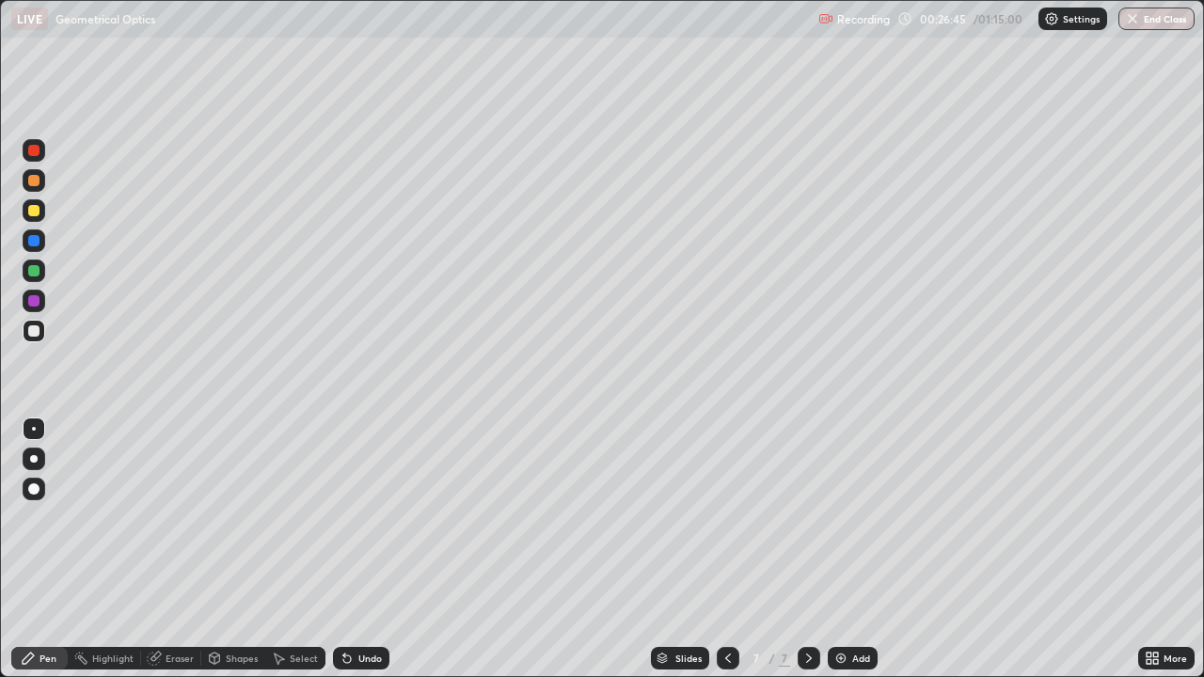
scroll to position [677, 1204]
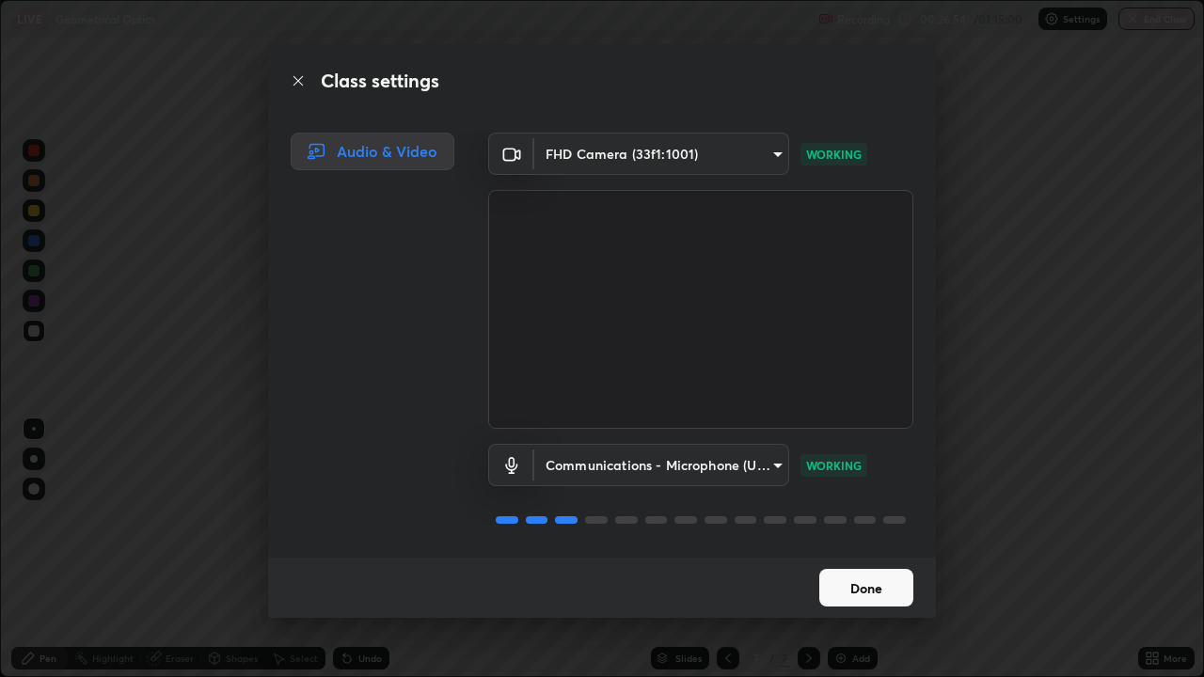
click at [883, 550] on button "Done" at bounding box center [867, 588] width 94 height 38
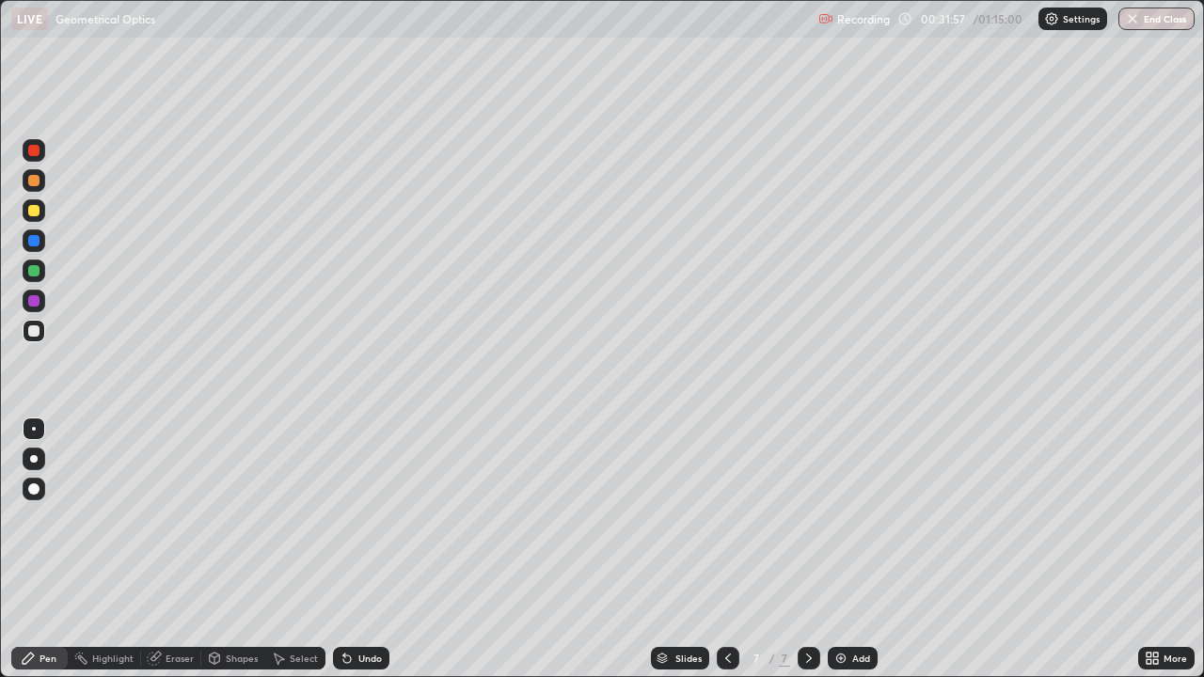
click at [867, 550] on div "Add" at bounding box center [862, 658] width 18 height 9
click at [41, 457] on div at bounding box center [34, 459] width 23 height 23
click at [34, 429] on div at bounding box center [34, 429] width 4 height 4
click at [232, 550] on div "Shapes" at bounding box center [233, 658] width 64 height 23
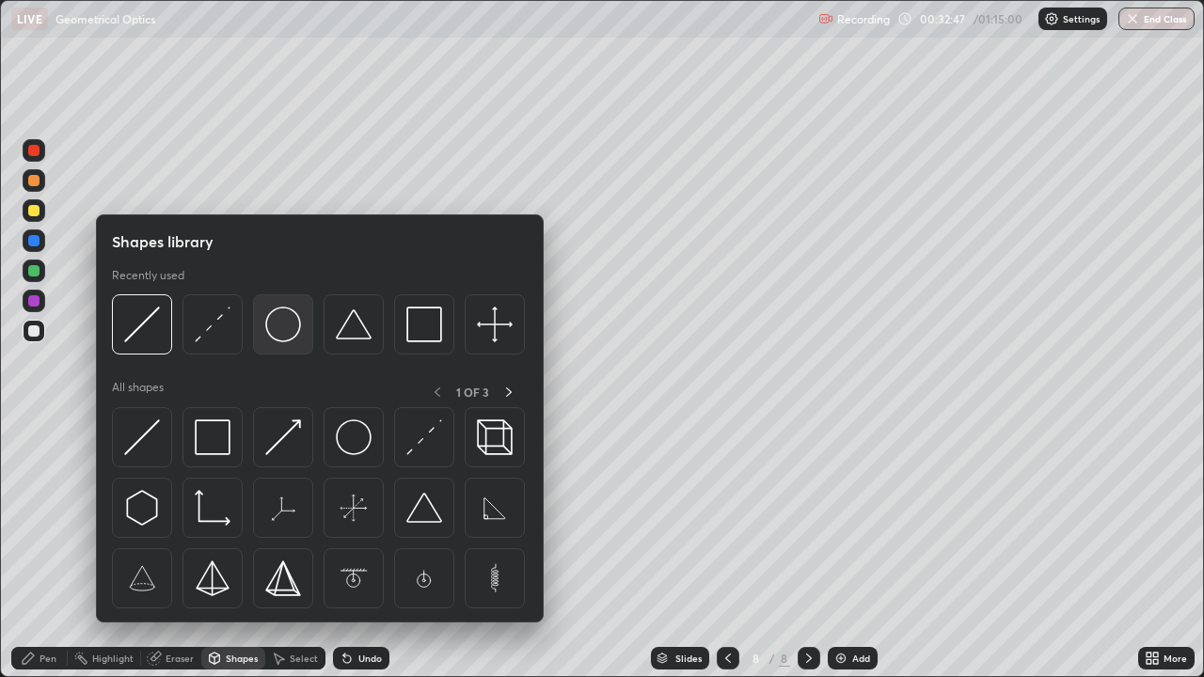
click at [287, 345] on div at bounding box center [283, 325] width 60 height 60
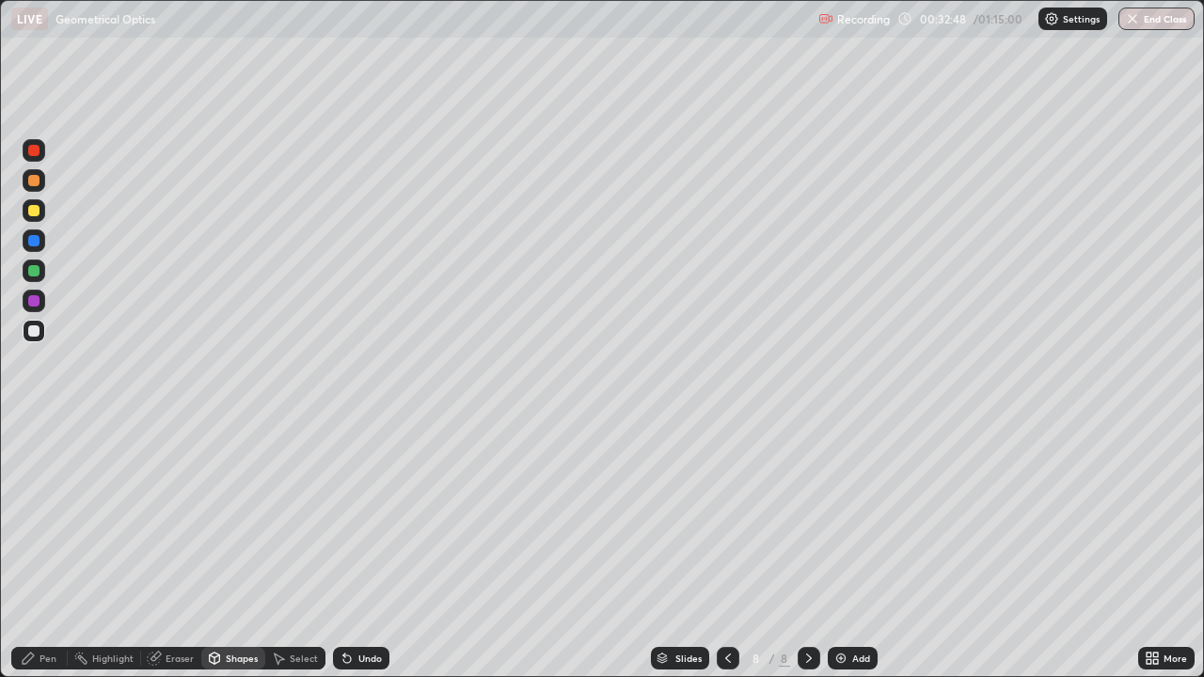
click at [243, 550] on div "Shapes" at bounding box center [242, 658] width 32 height 9
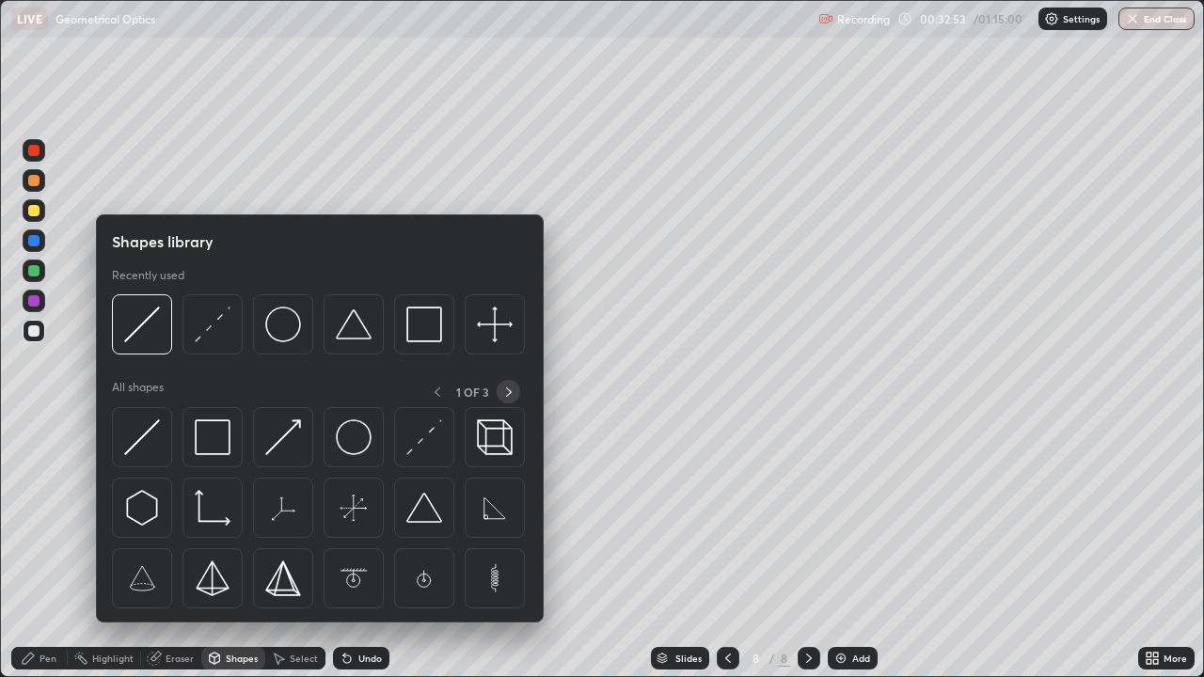
click at [508, 391] on icon at bounding box center [509, 392] width 15 height 15
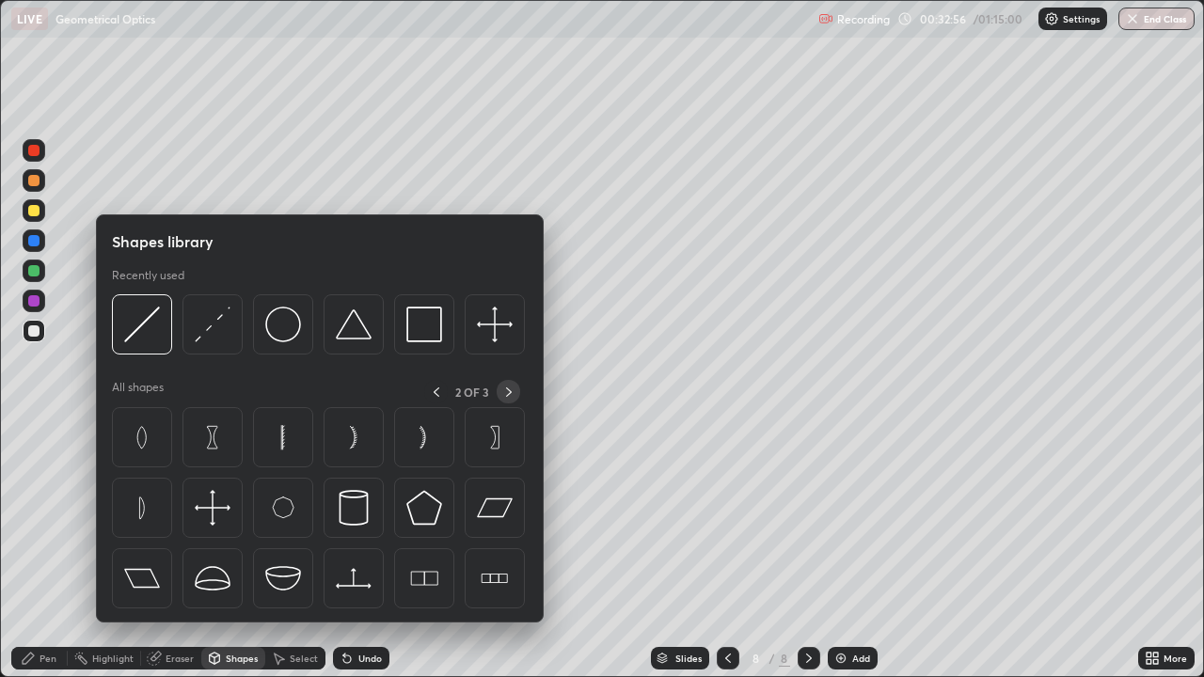
click at [508, 391] on icon at bounding box center [509, 392] width 15 height 15
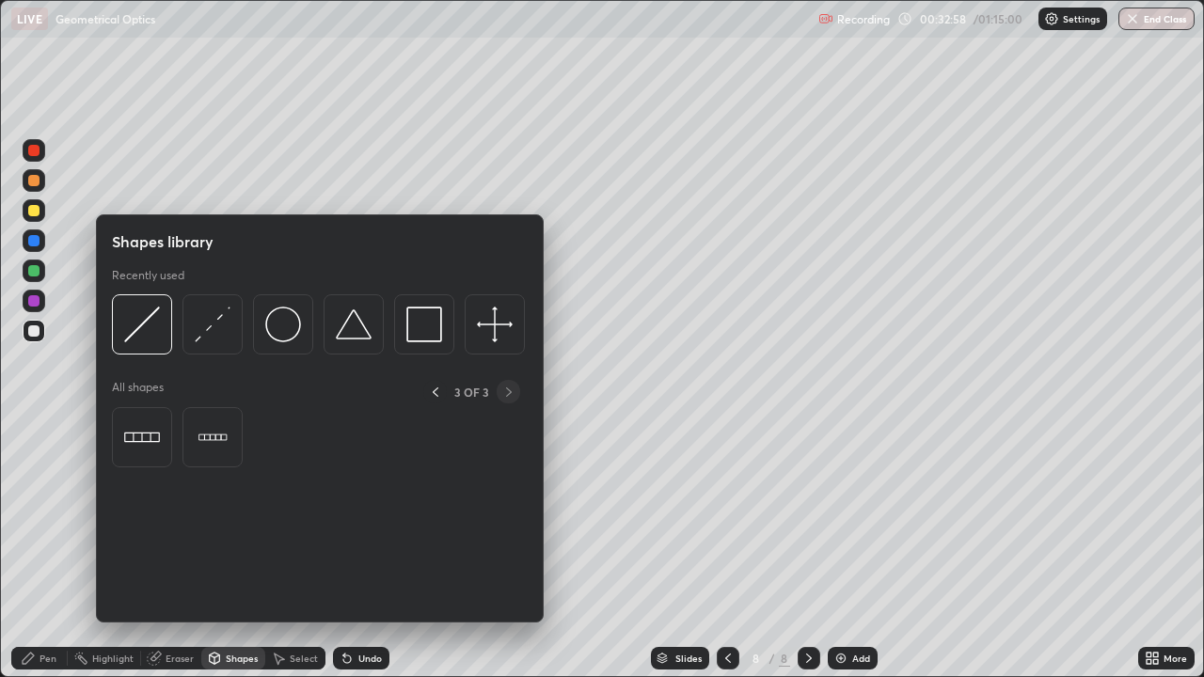
click at [438, 389] on icon at bounding box center [436, 392] width 6 height 9
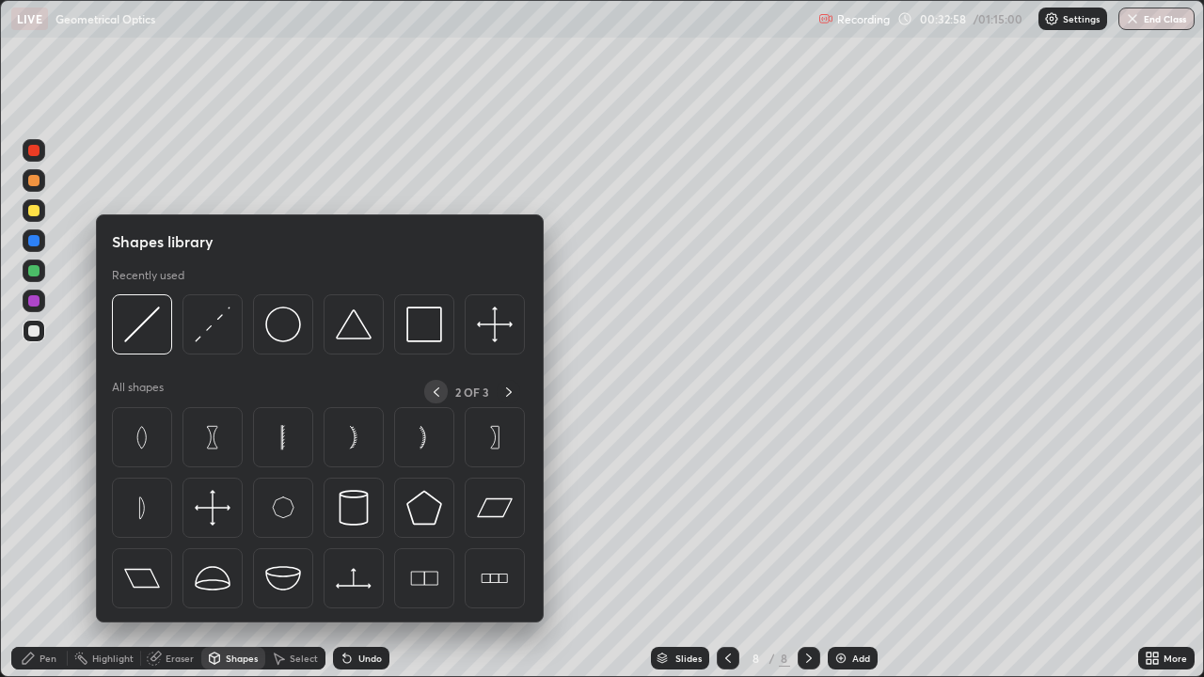
click at [434, 391] on icon at bounding box center [437, 392] width 6 height 9
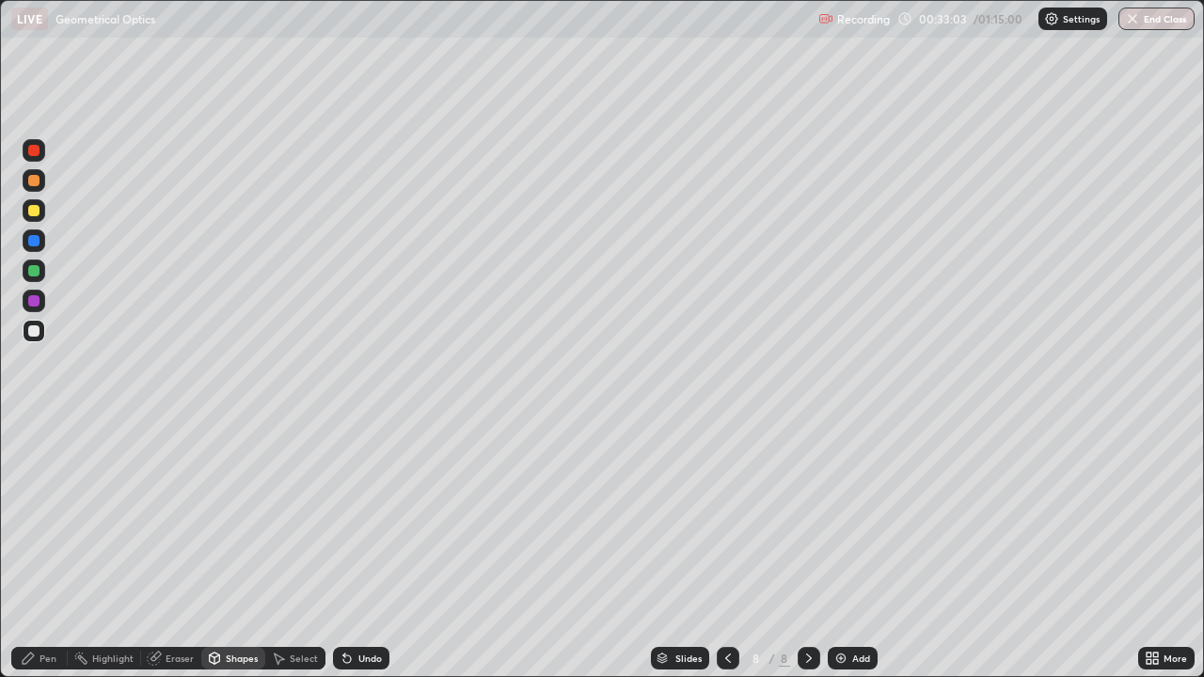
click at [248, 550] on div "Shapes" at bounding box center [242, 658] width 32 height 9
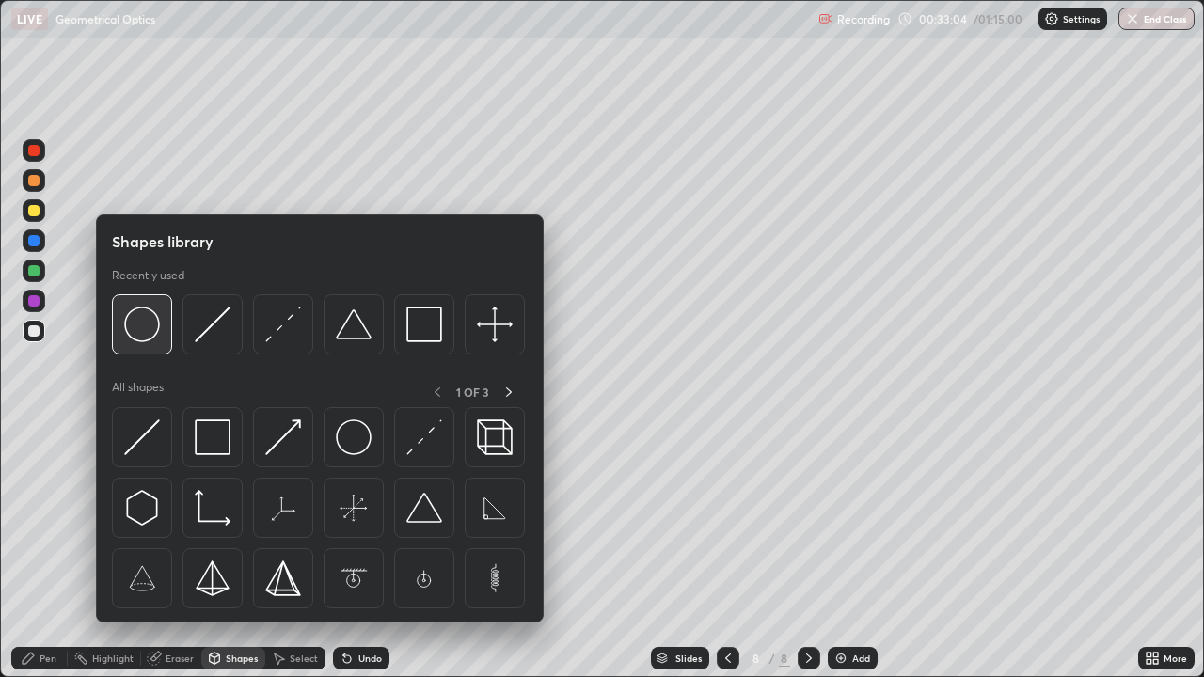
click at [147, 331] on img at bounding box center [142, 325] width 36 height 36
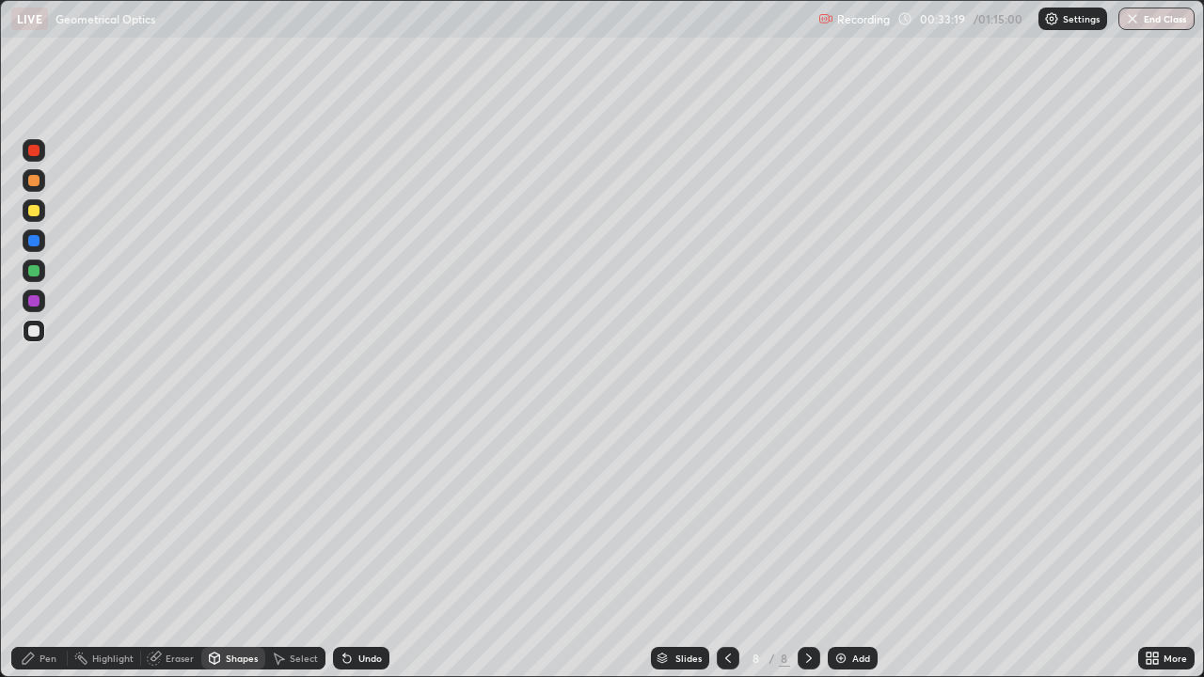
click at [156, 550] on icon at bounding box center [154, 659] width 12 height 12
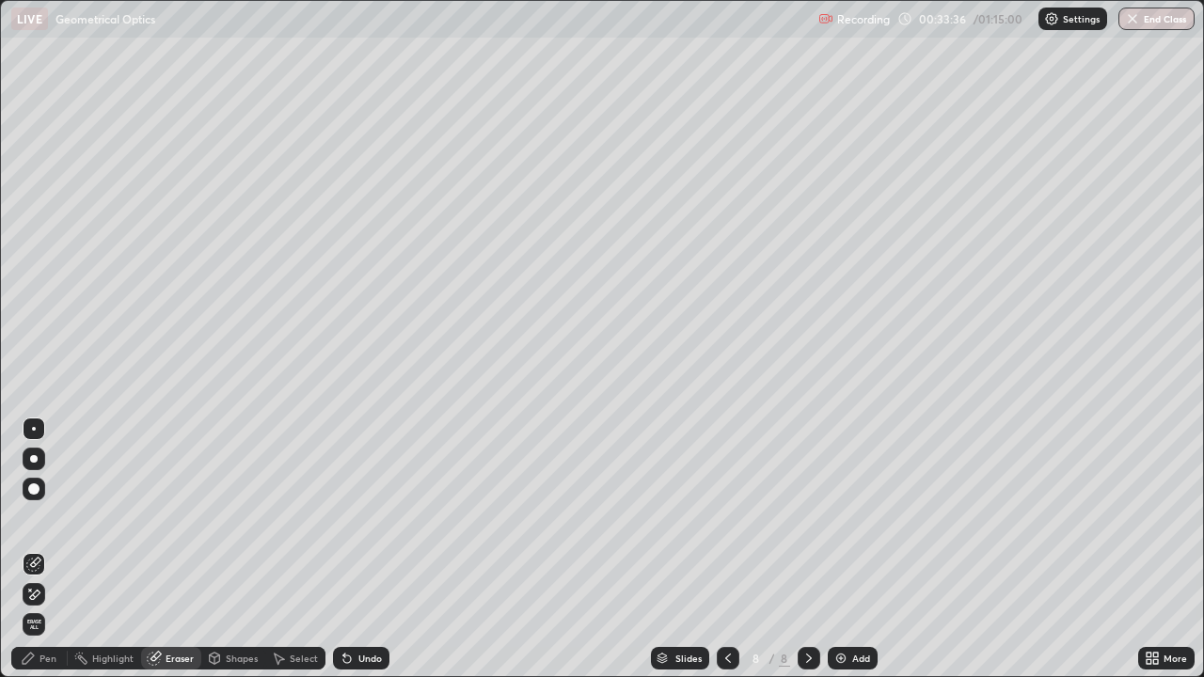
click at [24, 550] on icon at bounding box center [28, 658] width 11 height 11
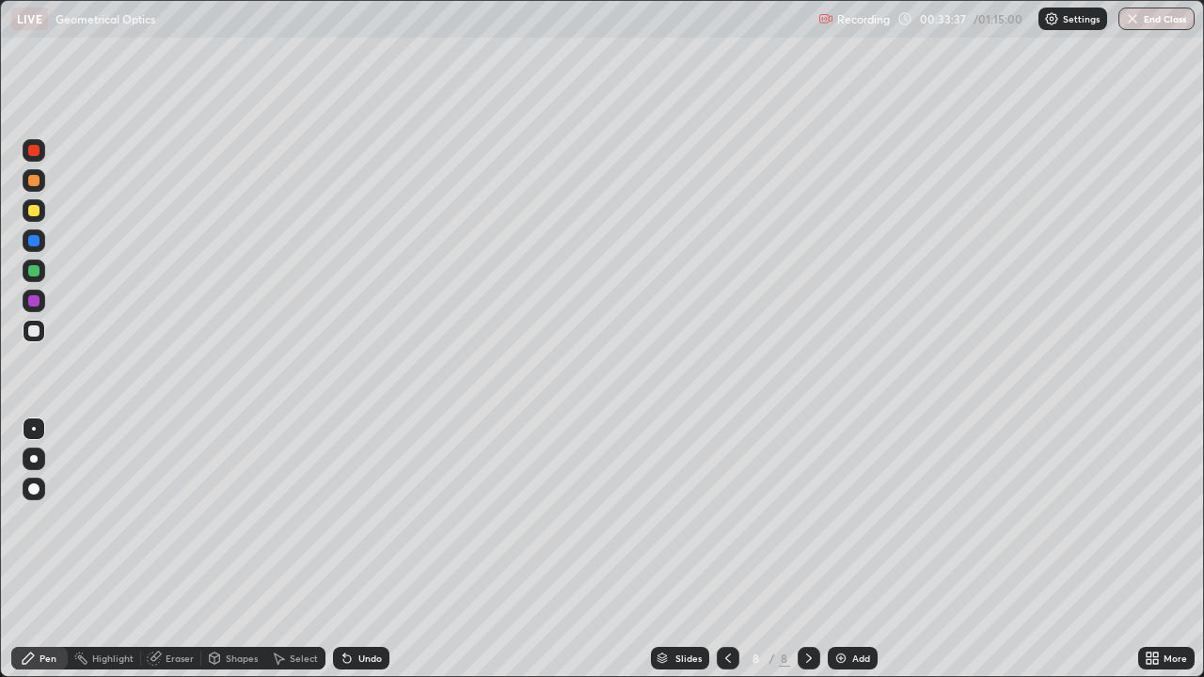
click at [28, 270] on div at bounding box center [33, 270] width 11 height 11
click at [38, 330] on div at bounding box center [33, 331] width 11 height 11
click at [227, 550] on div "Shapes" at bounding box center [242, 658] width 32 height 9
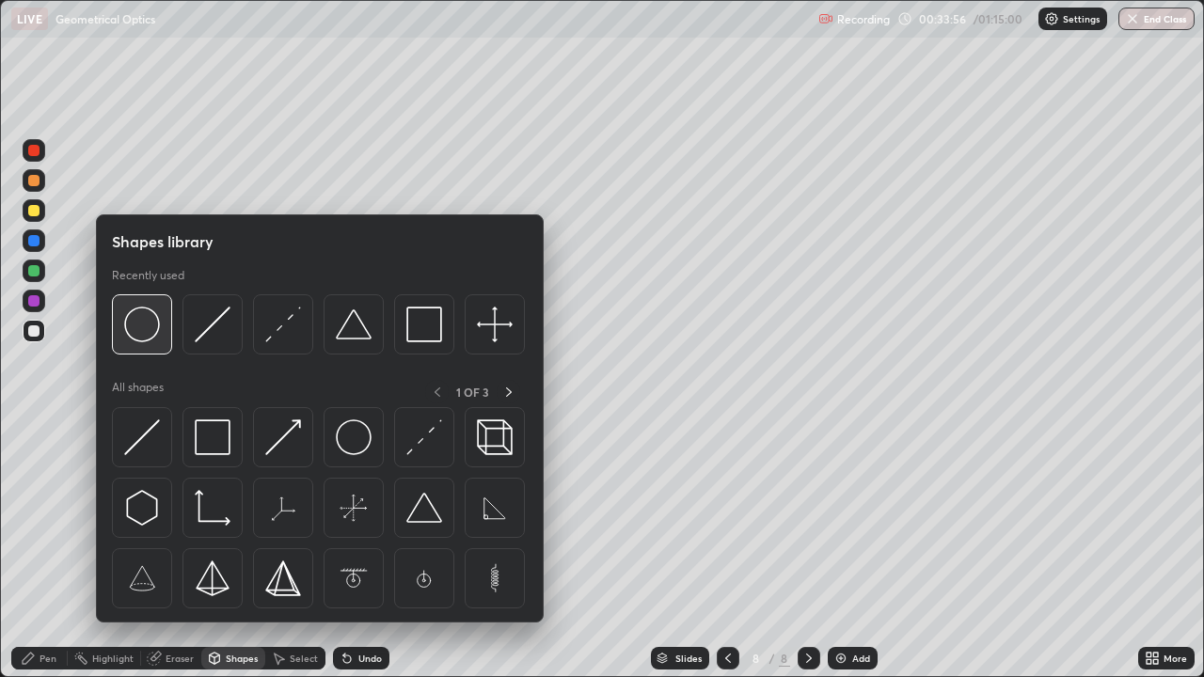
click at [147, 333] on img at bounding box center [142, 325] width 36 height 36
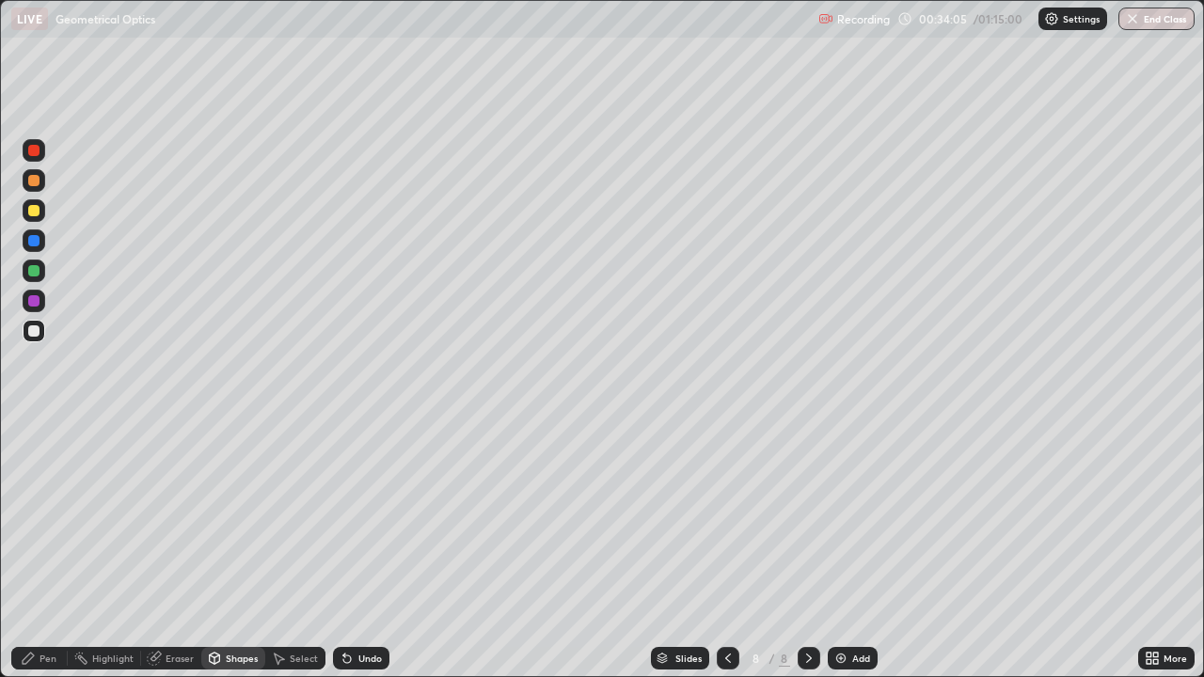
click at [359, 550] on div "Undo" at bounding box center [361, 658] width 56 height 23
click at [40, 550] on div "Pen" at bounding box center [39, 658] width 56 height 23
click at [368, 550] on div "Undo" at bounding box center [361, 658] width 56 height 23
click at [161, 550] on div "Eraser" at bounding box center [171, 658] width 60 height 23
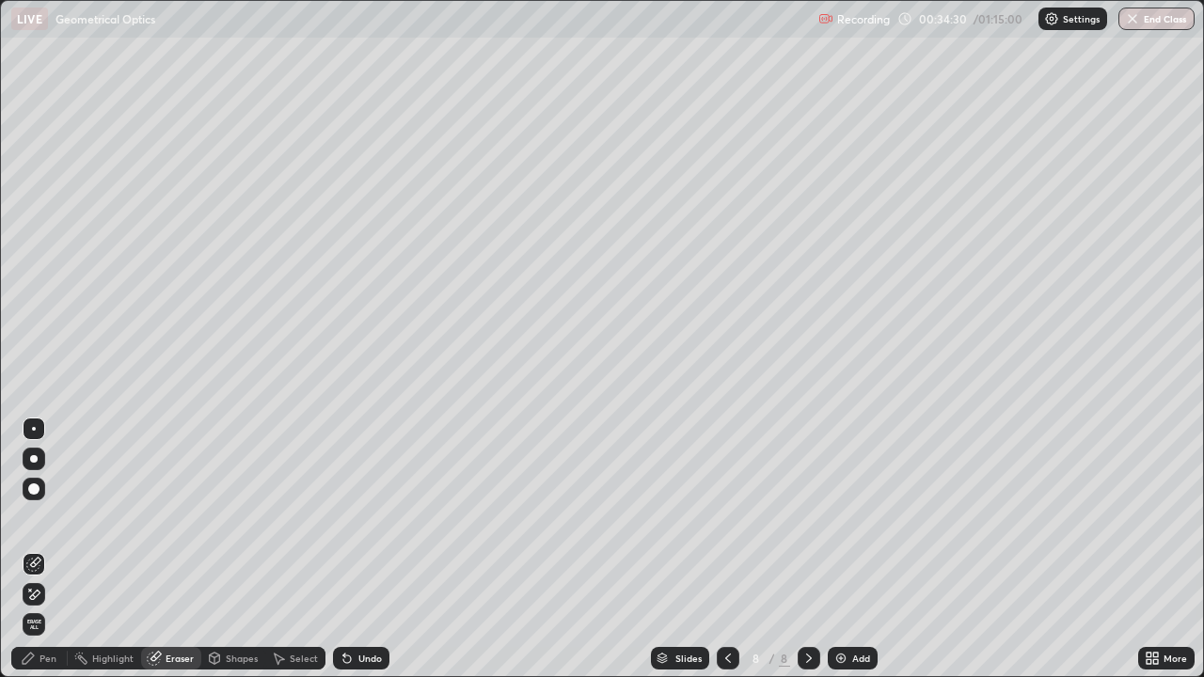
click at [48, 550] on div "Pen" at bounding box center [48, 658] width 17 height 9
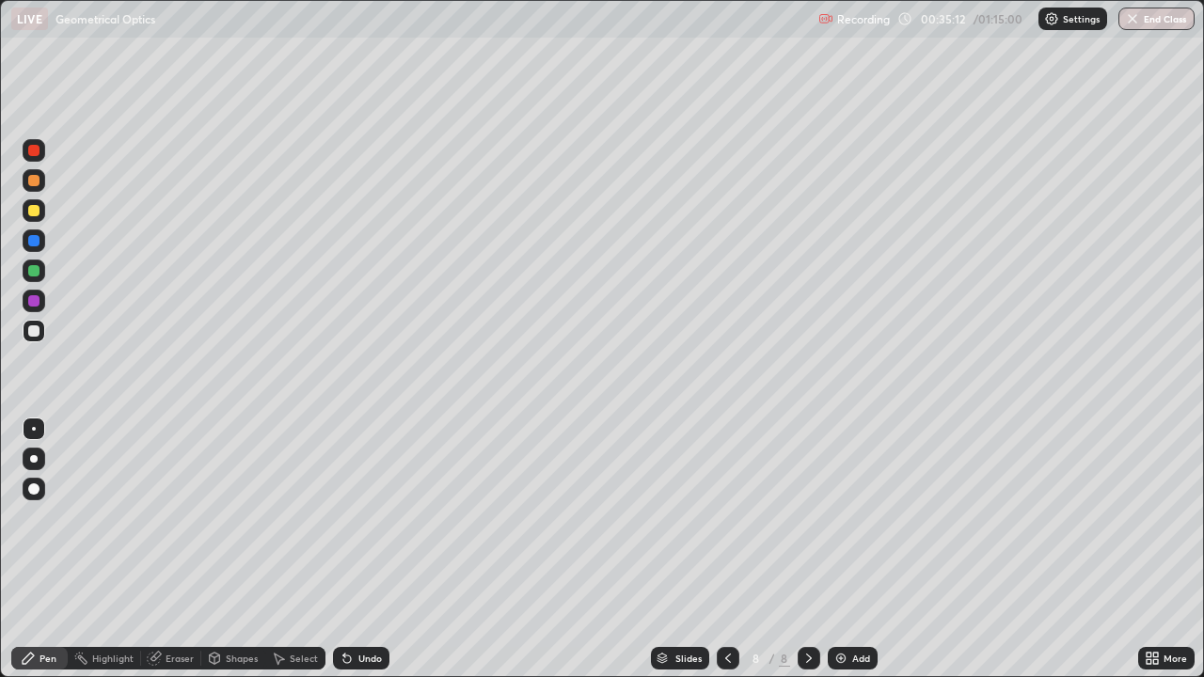
click at [34, 335] on div at bounding box center [33, 331] width 11 height 11
click at [370, 550] on div "Undo" at bounding box center [371, 658] width 24 height 9
click at [855, 550] on div "Add" at bounding box center [862, 658] width 18 height 9
click at [35, 331] on div at bounding box center [33, 331] width 11 height 11
click at [359, 550] on div "Undo" at bounding box center [361, 658] width 56 height 23
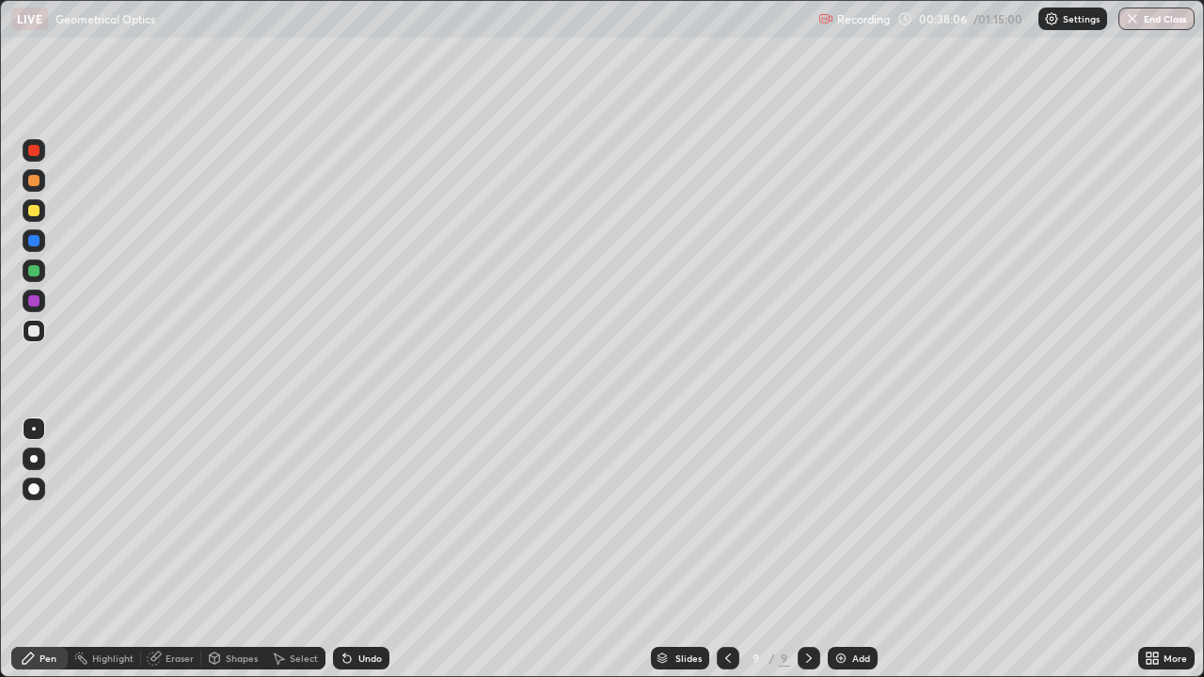
click at [362, 550] on div "Undo" at bounding box center [361, 658] width 56 height 23
click at [346, 550] on icon at bounding box center [347, 660] width 8 height 8
click at [359, 550] on div "Undo" at bounding box center [371, 658] width 24 height 9
click at [370, 550] on div "Undo" at bounding box center [361, 658] width 56 height 23
click at [373, 550] on div "Undo" at bounding box center [361, 658] width 56 height 23
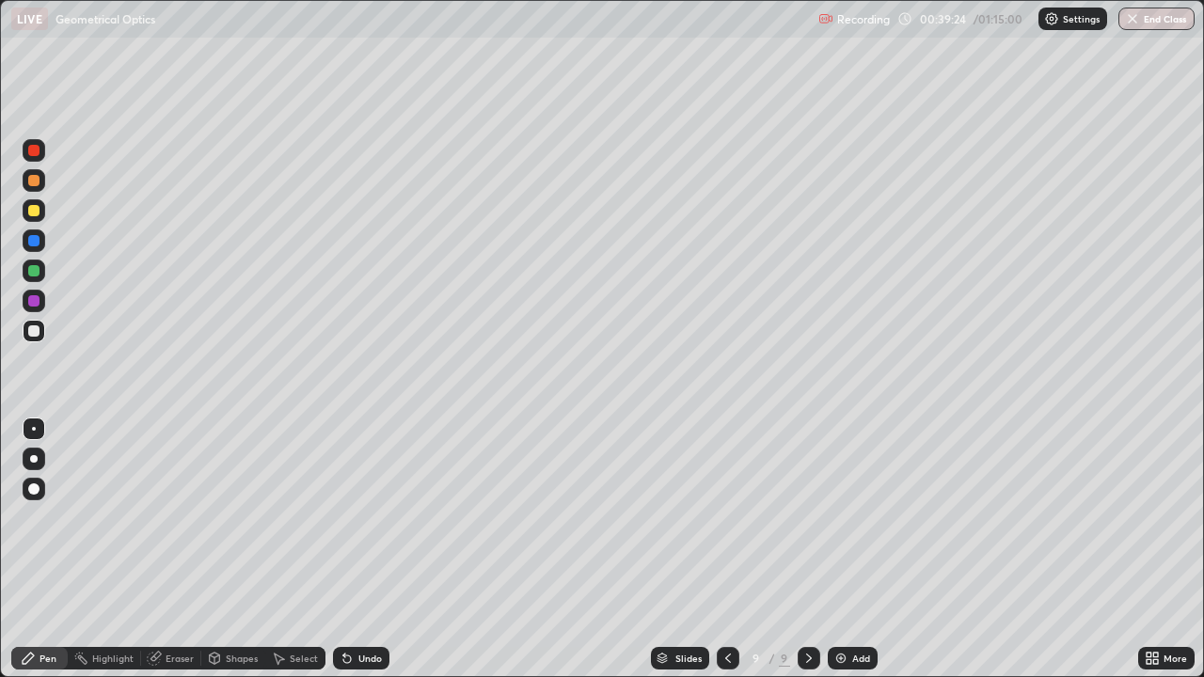
click at [368, 550] on div "Undo" at bounding box center [361, 658] width 56 height 23
click at [374, 550] on div "Undo" at bounding box center [371, 658] width 24 height 9
click at [374, 550] on div "Undo" at bounding box center [361, 658] width 56 height 23
click at [379, 550] on div "Undo" at bounding box center [371, 658] width 24 height 9
click at [241, 550] on div "Shapes" at bounding box center [242, 658] width 32 height 9
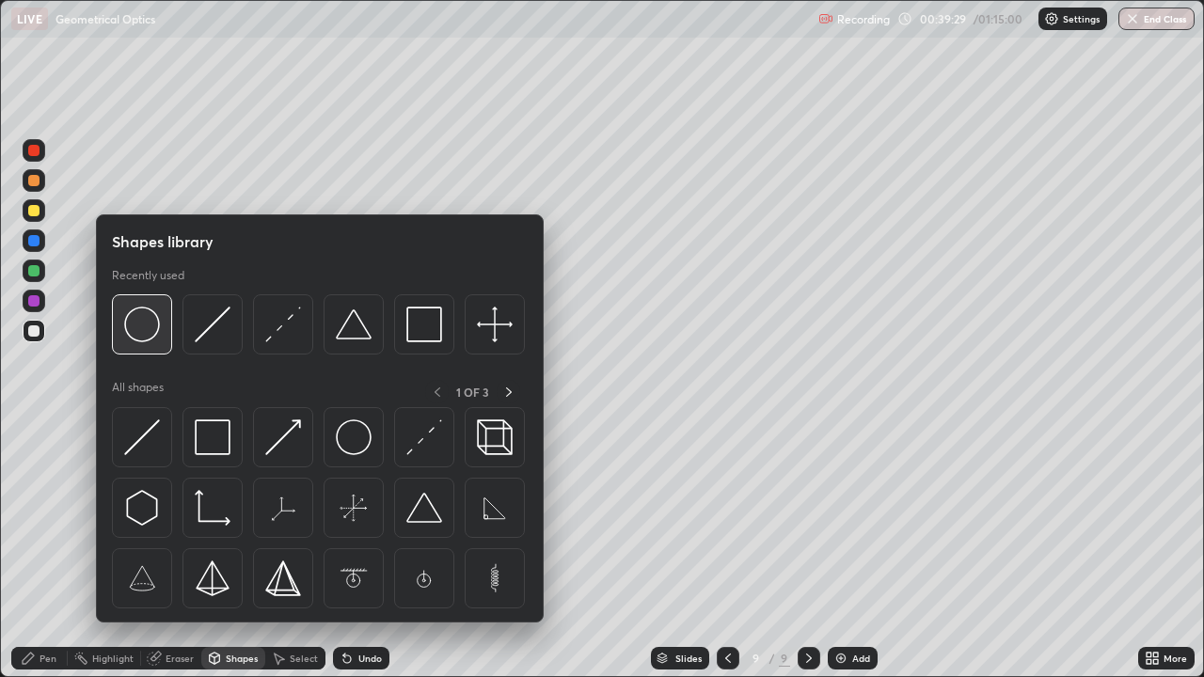
click at [153, 328] on img at bounding box center [142, 325] width 36 height 36
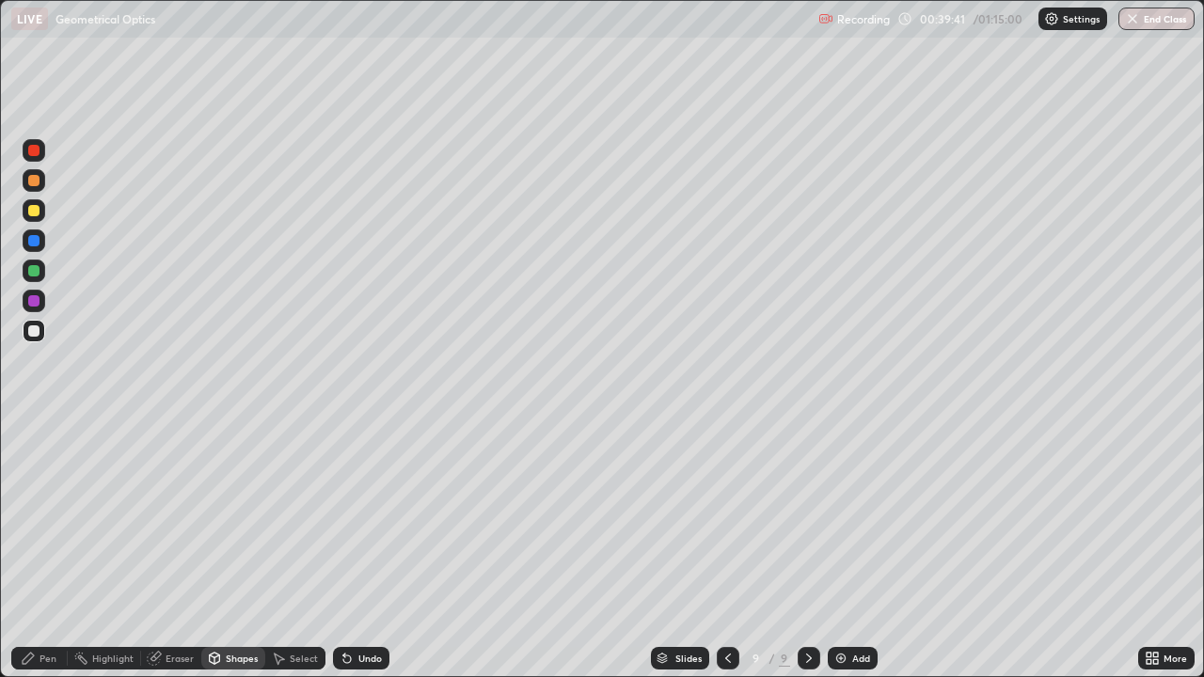
click at [181, 550] on div "Eraser" at bounding box center [180, 658] width 28 height 9
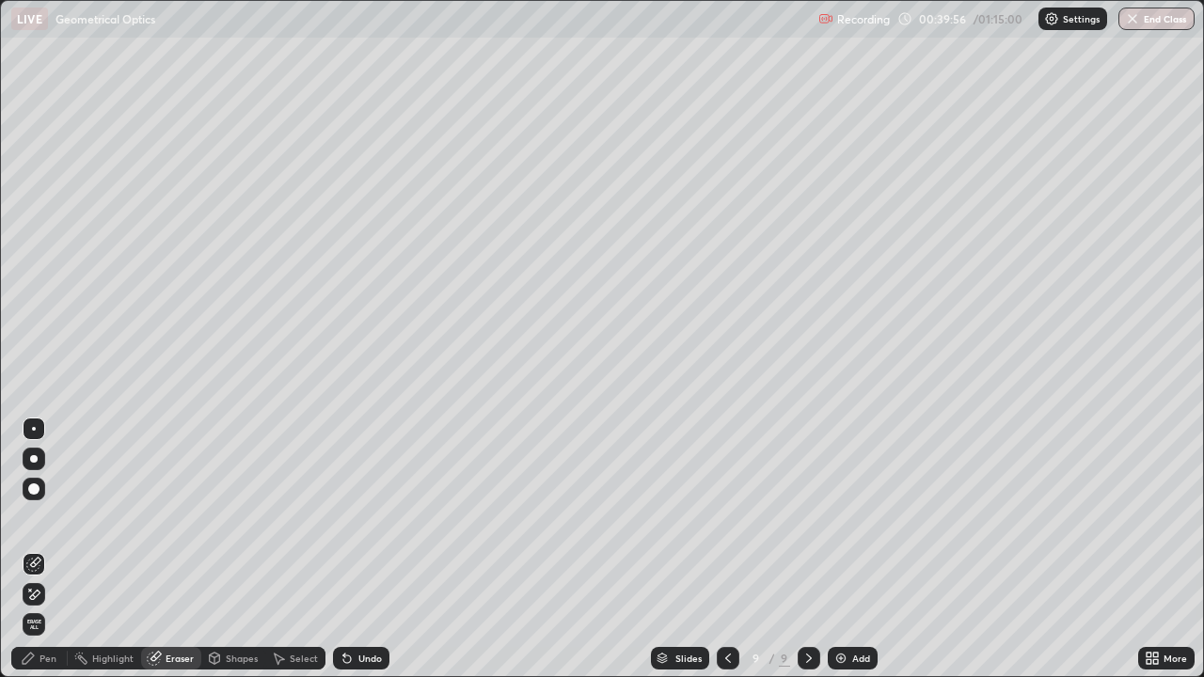
click at [57, 550] on div "Pen" at bounding box center [39, 658] width 56 height 23
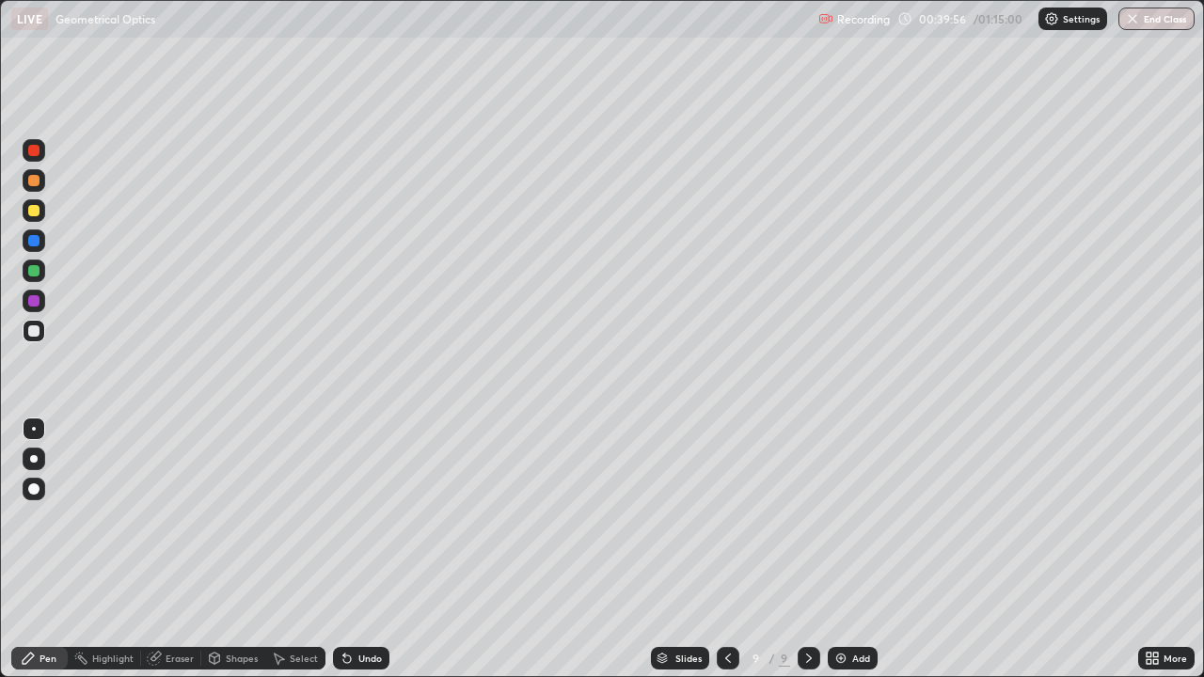
click at [35, 332] on div at bounding box center [33, 331] width 11 height 11
click at [358, 550] on div "Undo" at bounding box center [361, 658] width 56 height 23
click at [226, 550] on div "Shapes" at bounding box center [233, 658] width 64 height 23
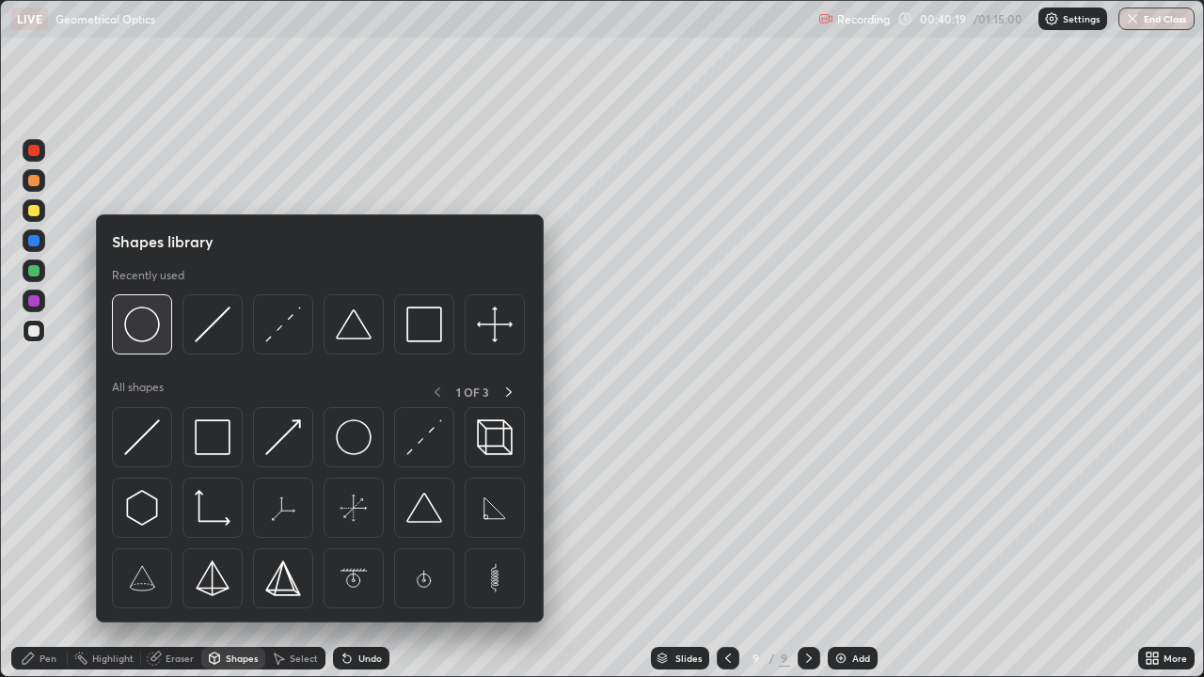
click at [141, 332] on img at bounding box center [142, 325] width 36 height 36
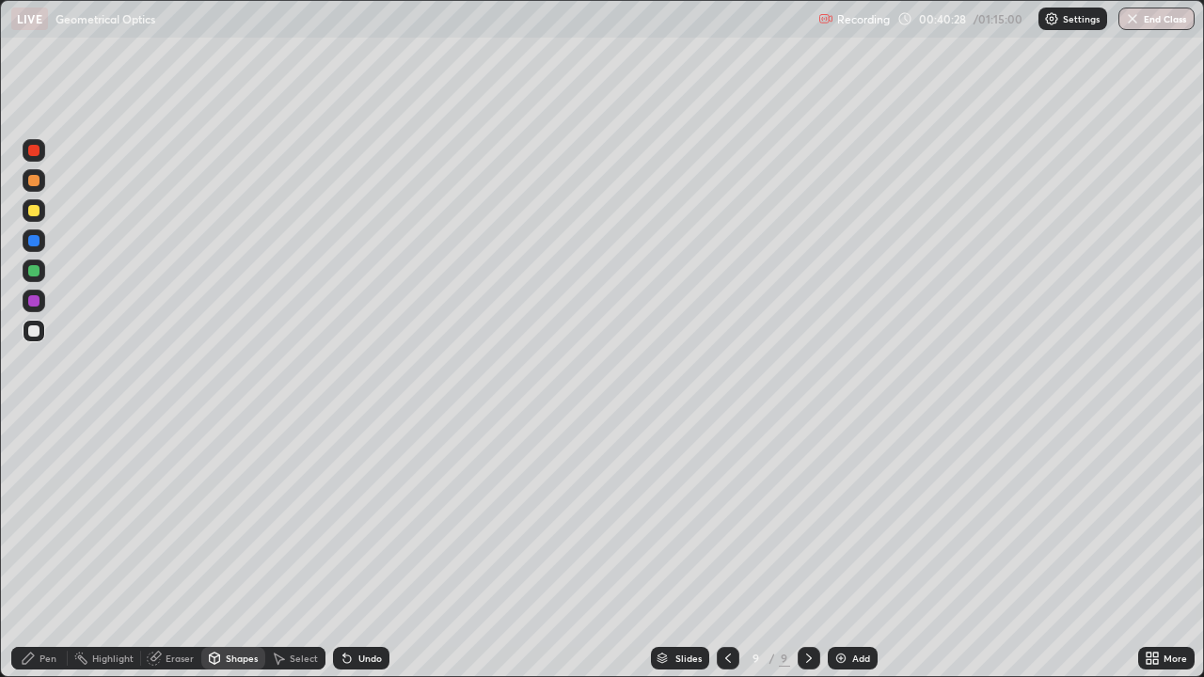
click at [370, 550] on div "Undo" at bounding box center [371, 658] width 24 height 9
click at [169, 550] on div "Eraser" at bounding box center [180, 658] width 28 height 9
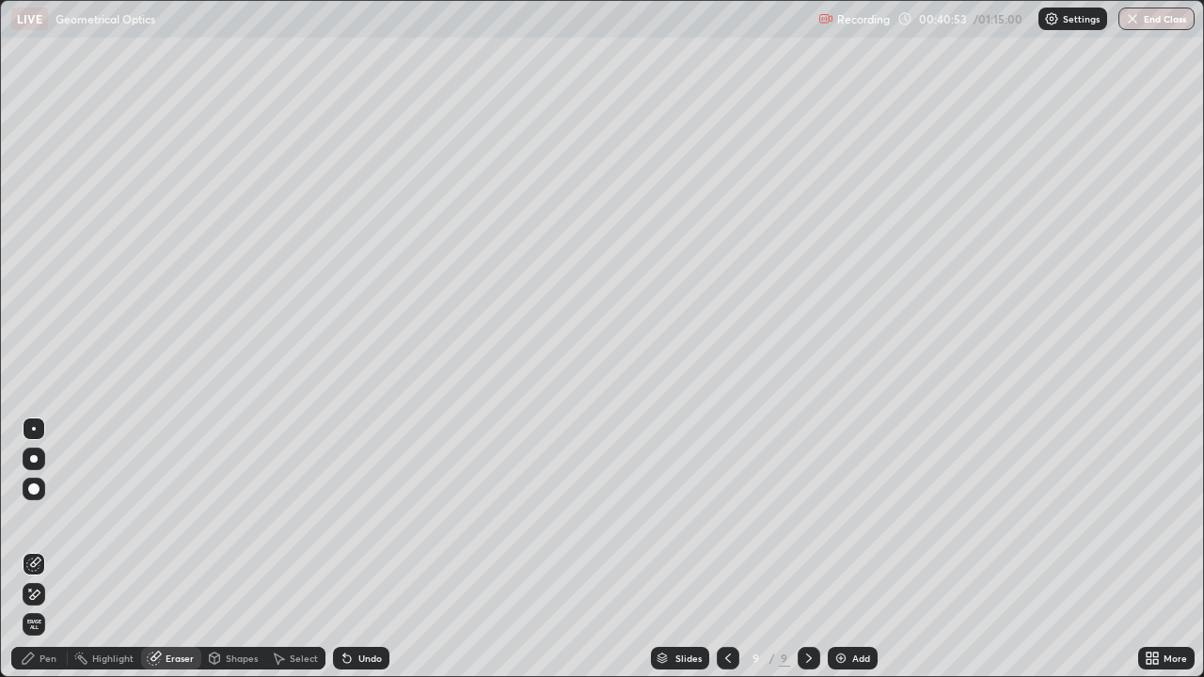
click at [48, 550] on div "Pen" at bounding box center [48, 658] width 17 height 9
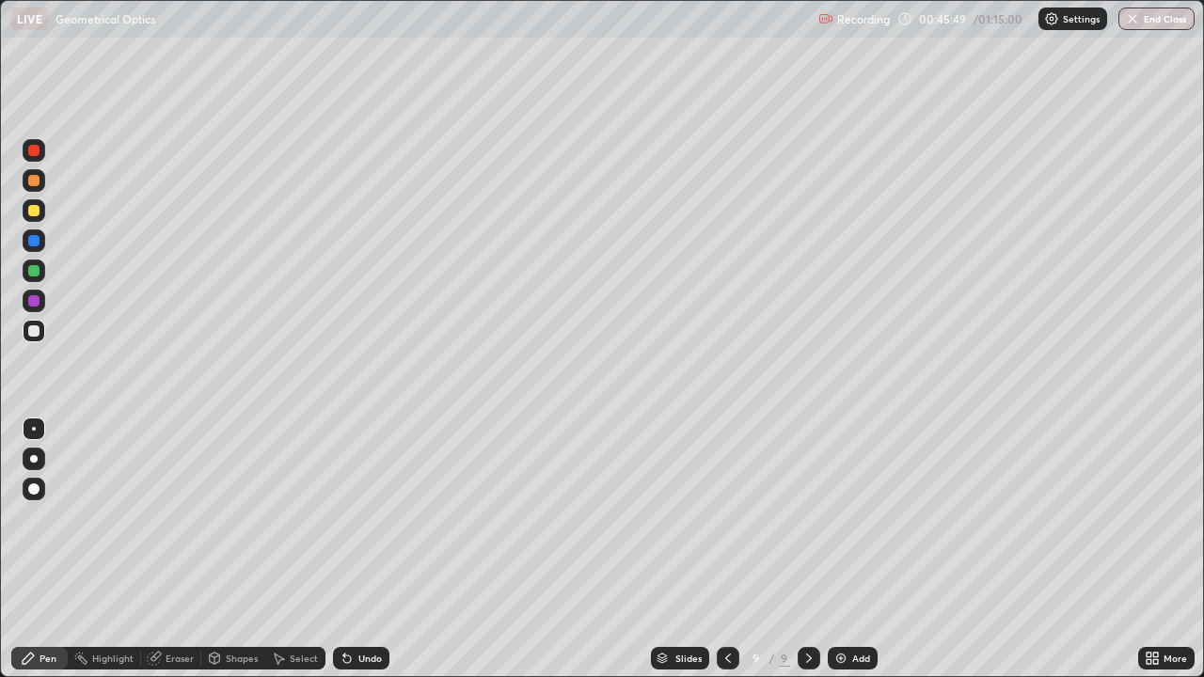
click at [35, 339] on div at bounding box center [34, 331] width 23 height 23
click at [162, 550] on div "Eraser" at bounding box center [171, 658] width 60 height 23
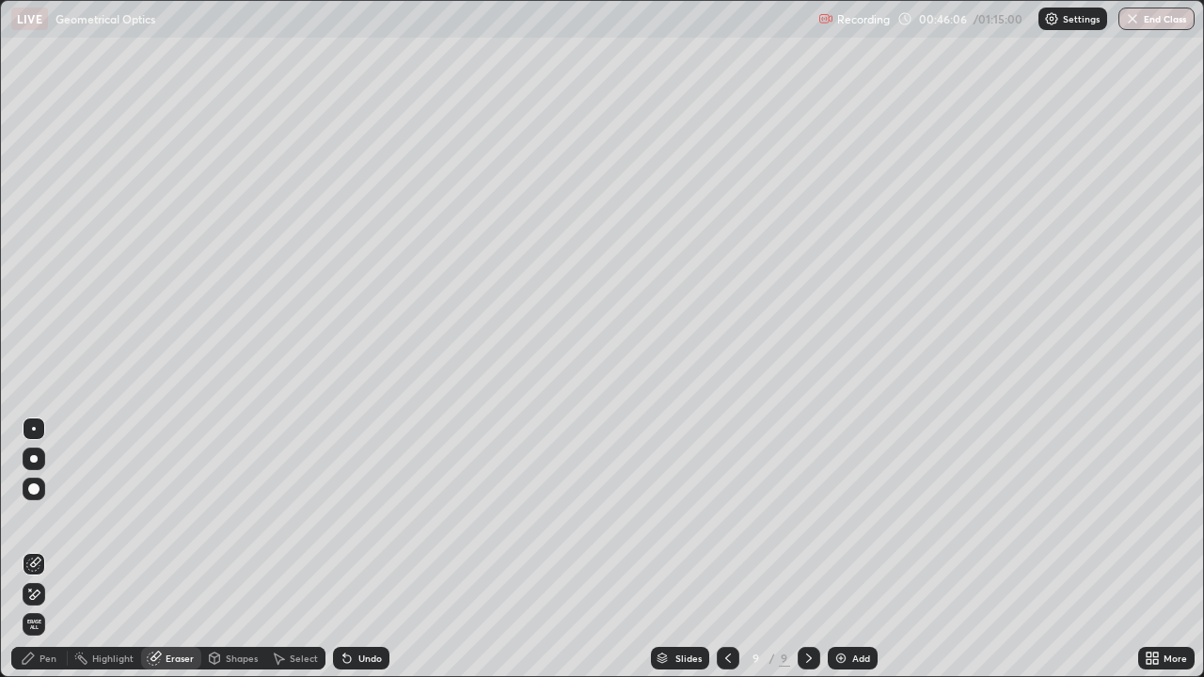
click at [38, 550] on icon at bounding box center [35, 594] width 10 height 9
click at [45, 550] on div "Pen" at bounding box center [48, 658] width 17 height 9
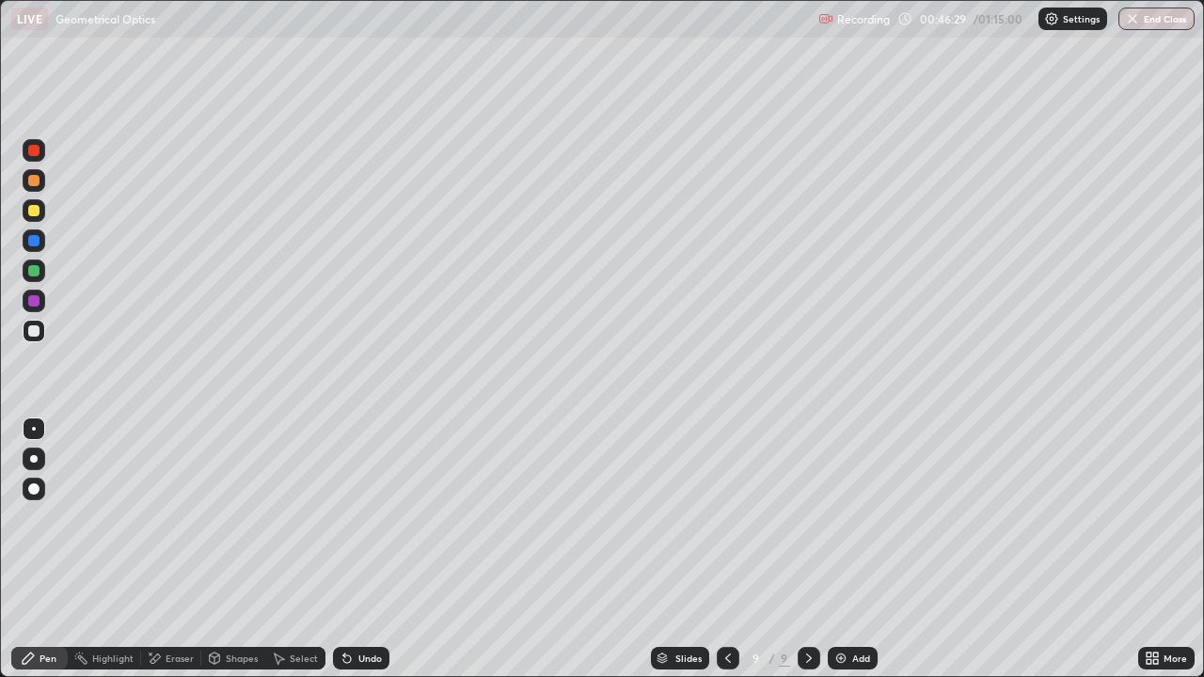
click at [837, 550] on img at bounding box center [841, 658] width 15 height 15
click at [41, 336] on div at bounding box center [34, 331] width 23 height 23
click at [348, 550] on icon at bounding box center [347, 660] width 8 height 8
click at [337, 550] on div "Undo" at bounding box center [361, 658] width 56 height 23
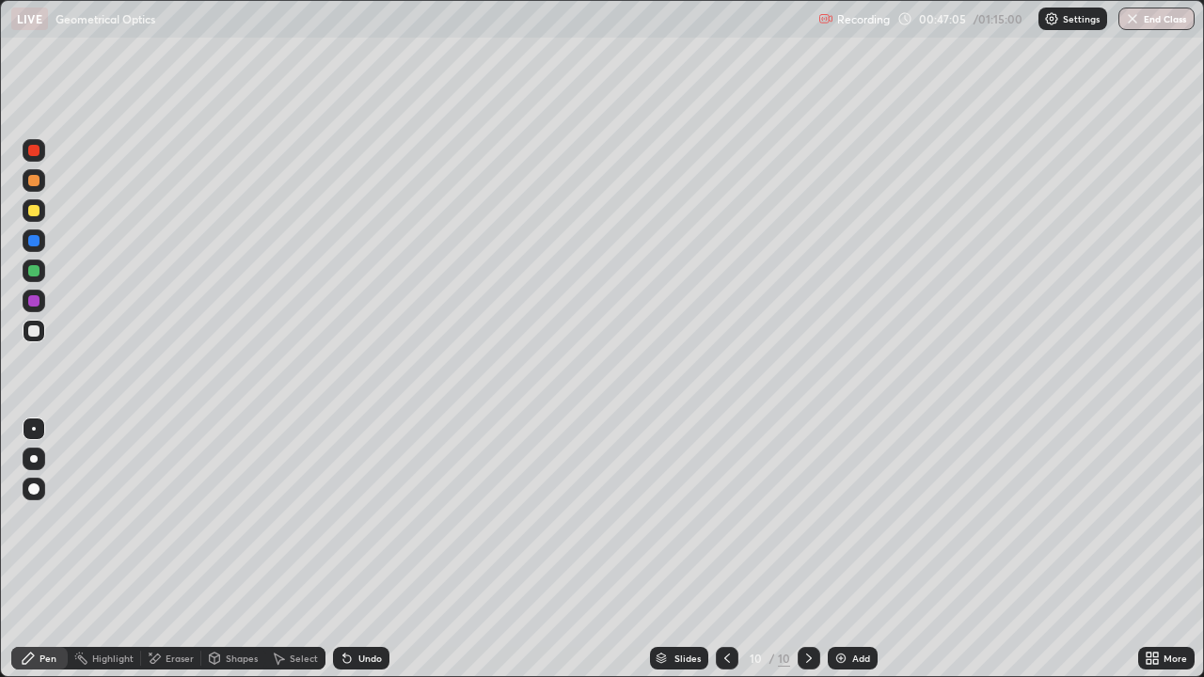
click at [343, 550] on icon at bounding box center [344, 655] width 2 height 2
click at [36, 212] on div at bounding box center [33, 210] width 11 height 11
click at [31, 328] on div at bounding box center [33, 331] width 11 height 11
click at [34, 274] on div at bounding box center [33, 270] width 11 height 11
click at [36, 241] on div at bounding box center [33, 240] width 11 height 11
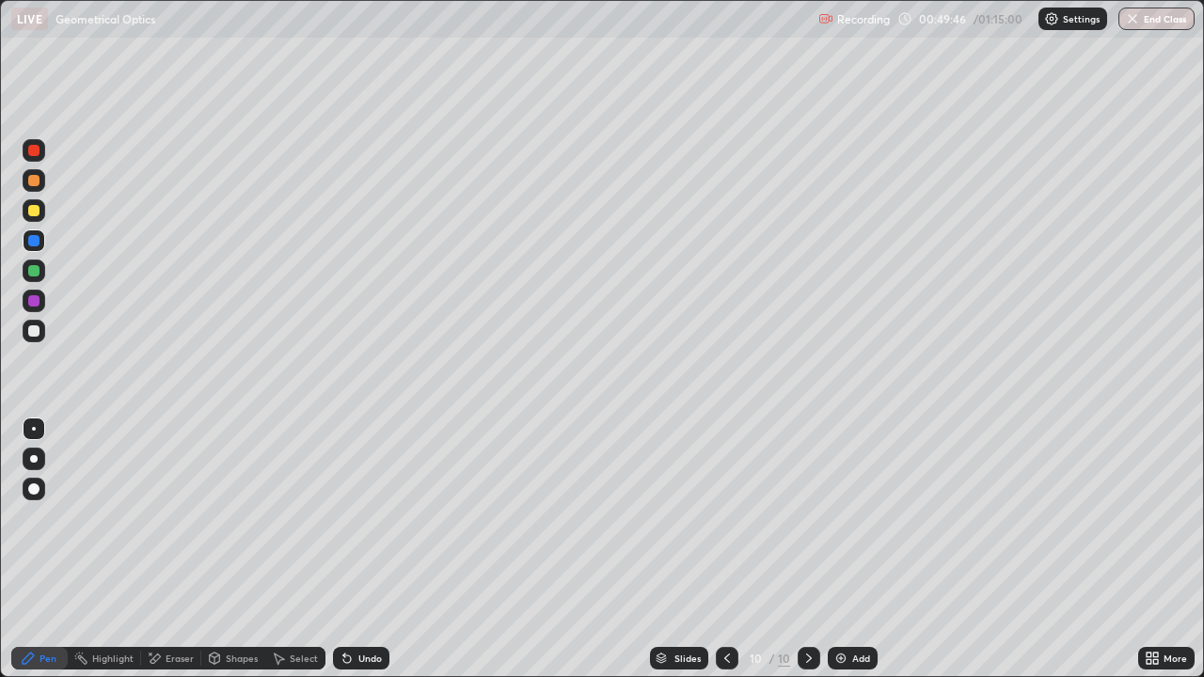
click at [48, 208] on div at bounding box center [34, 211] width 30 height 30
click at [35, 335] on div at bounding box center [33, 331] width 11 height 11
click at [343, 550] on icon at bounding box center [347, 660] width 8 height 8
click at [344, 550] on icon at bounding box center [347, 660] width 8 height 8
click at [355, 550] on div "Undo" at bounding box center [361, 658] width 56 height 23
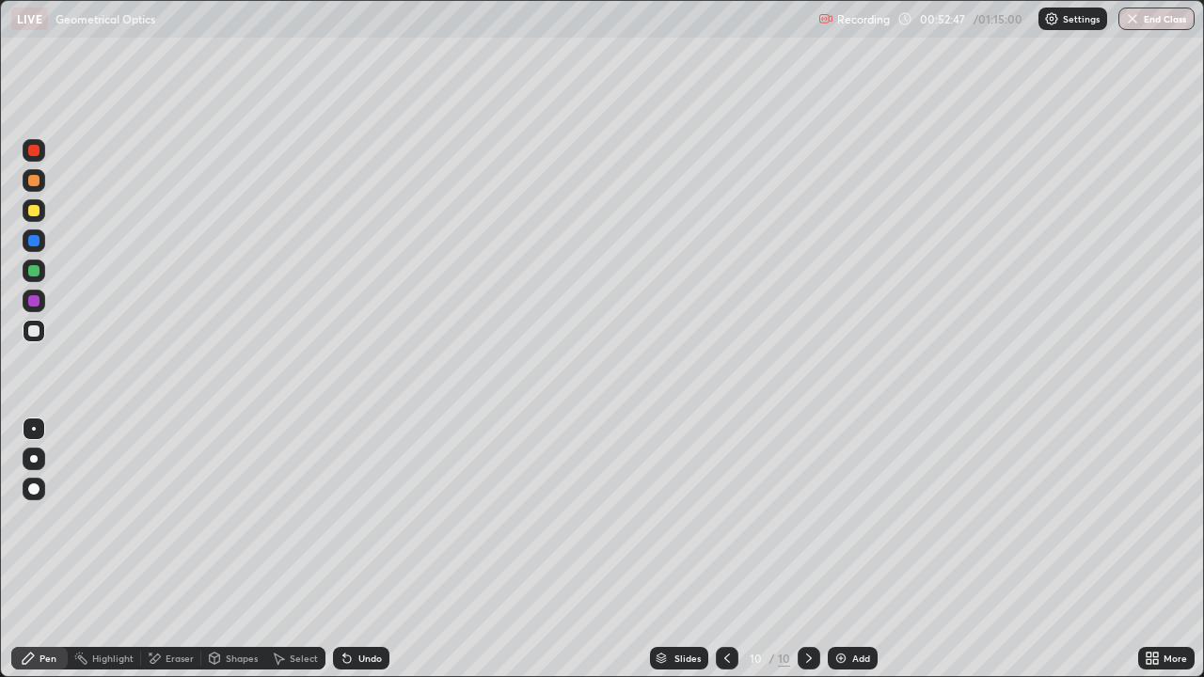
click at [151, 550] on icon at bounding box center [156, 658] width 10 height 9
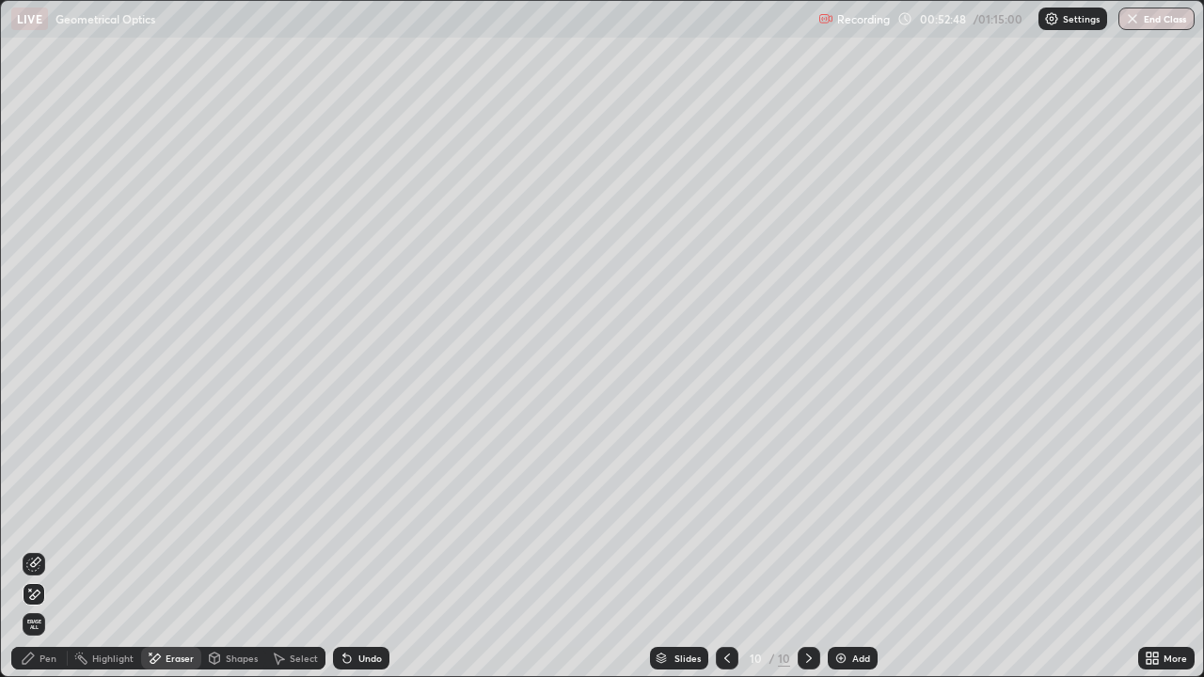
click at [36, 550] on div "Pen" at bounding box center [39, 658] width 56 height 23
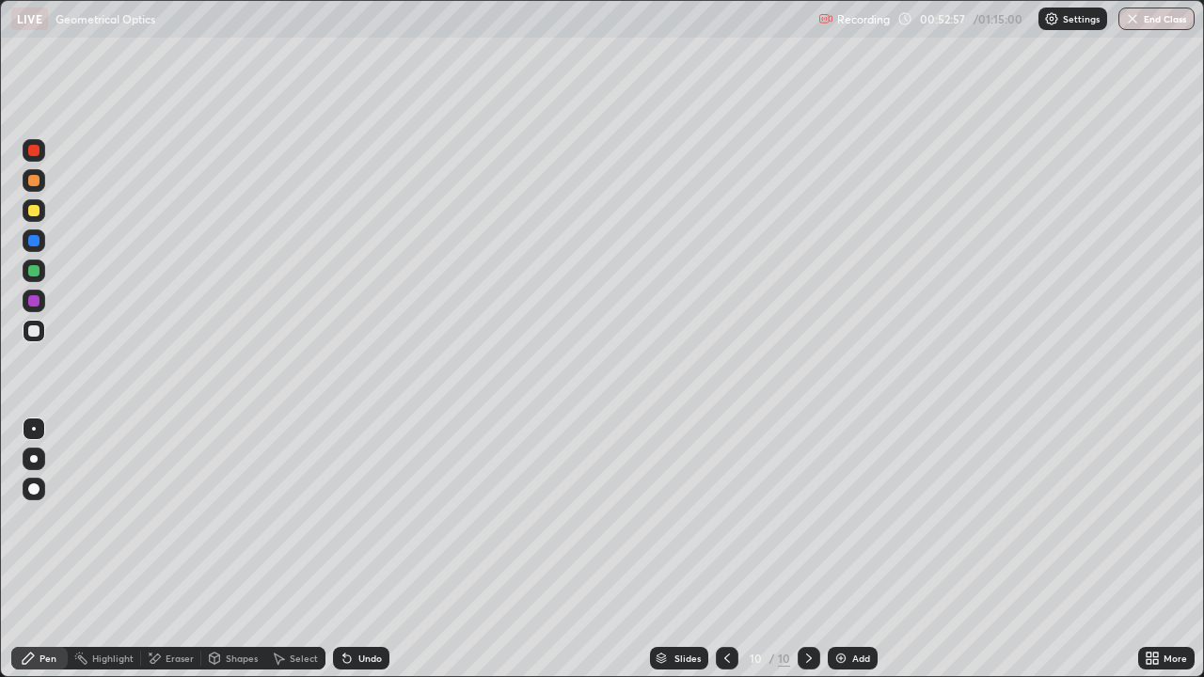
click at [164, 550] on div "Eraser" at bounding box center [171, 658] width 60 height 23
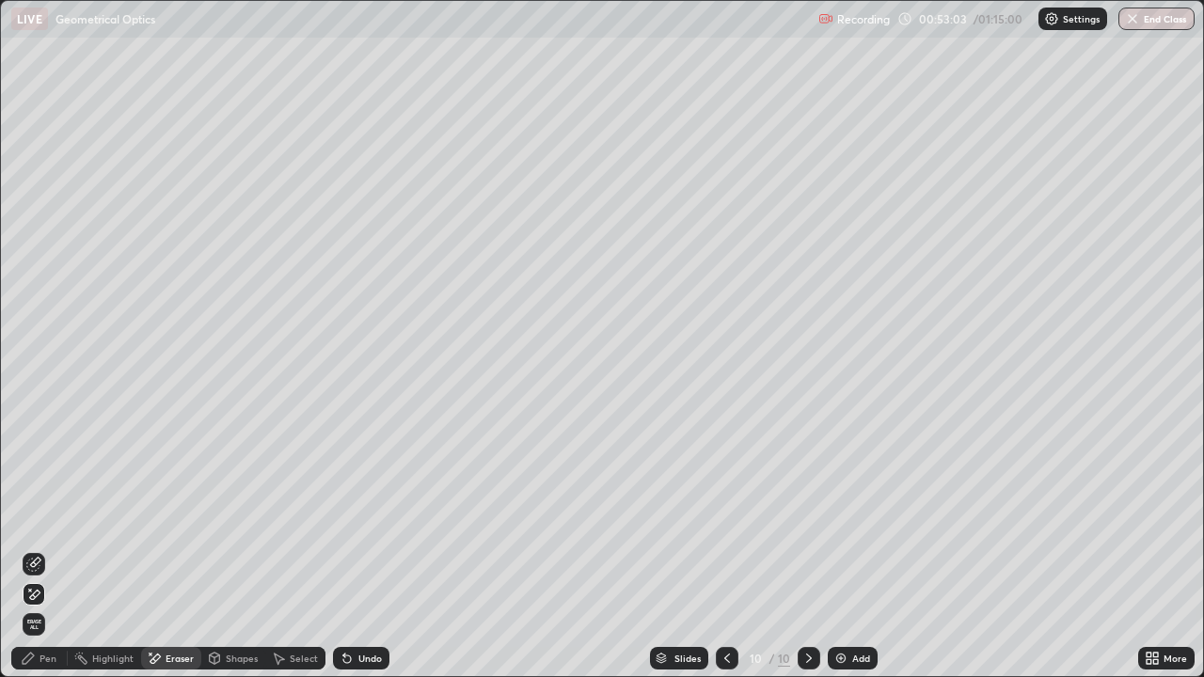
click at [32, 550] on div "Pen" at bounding box center [39, 658] width 56 height 23
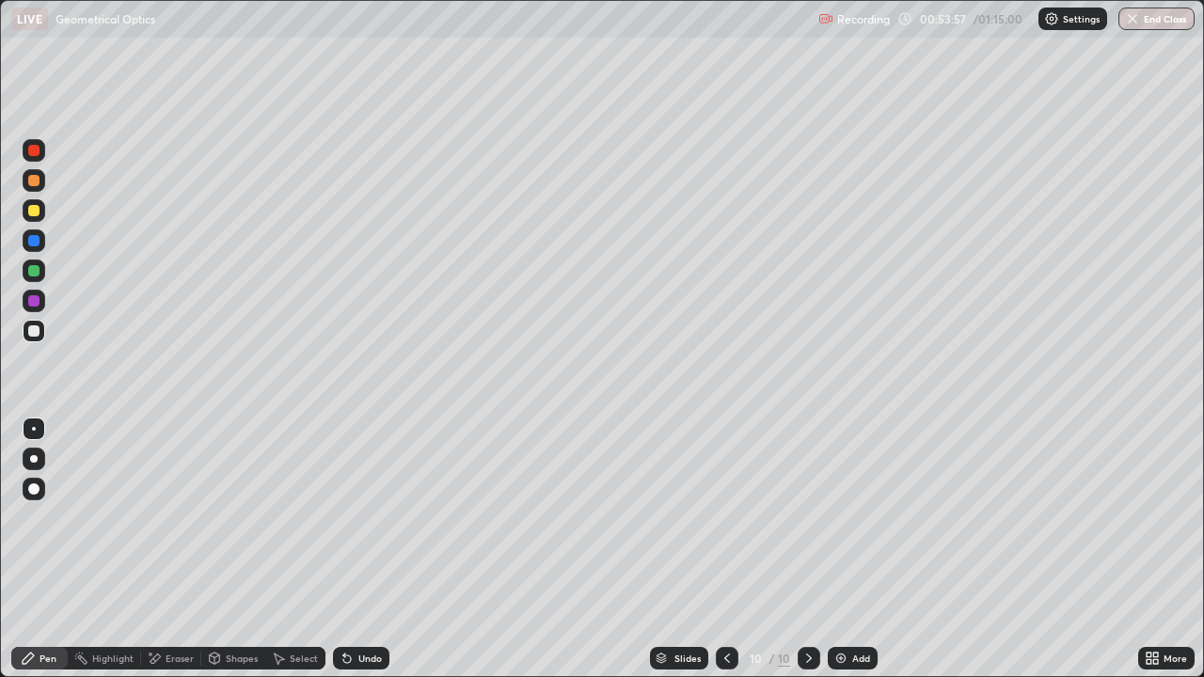
click at [30, 241] on div at bounding box center [33, 240] width 11 height 11
click at [34, 332] on div at bounding box center [33, 331] width 11 height 11
click at [173, 550] on div "Eraser" at bounding box center [180, 658] width 28 height 9
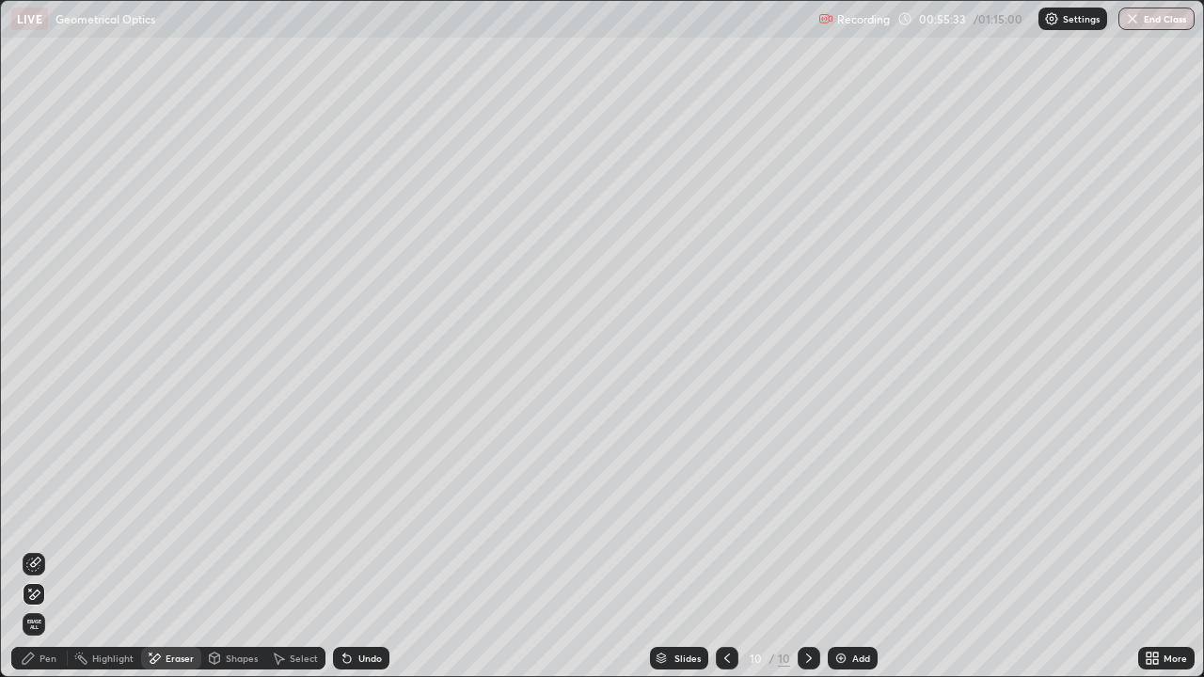
click at [40, 550] on div "Pen" at bounding box center [39, 658] width 56 height 23
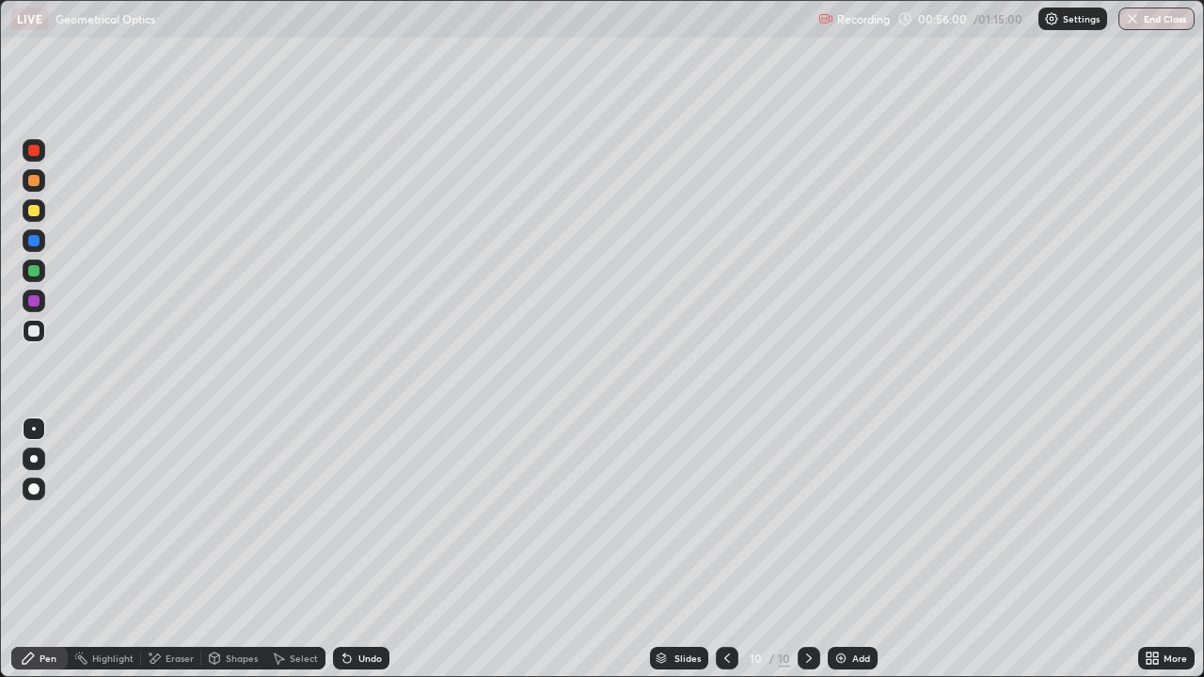
click at [351, 550] on icon at bounding box center [347, 658] width 15 height 15
click at [32, 272] on div at bounding box center [33, 270] width 11 height 11
click at [32, 334] on div at bounding box center [33, 331] width 11 height 11
click at [840, 550] on img at bounding box center [841, 658] width 15 height 15
click at [39, 332] on div at bounding box center [33, 331] width 11 height 11
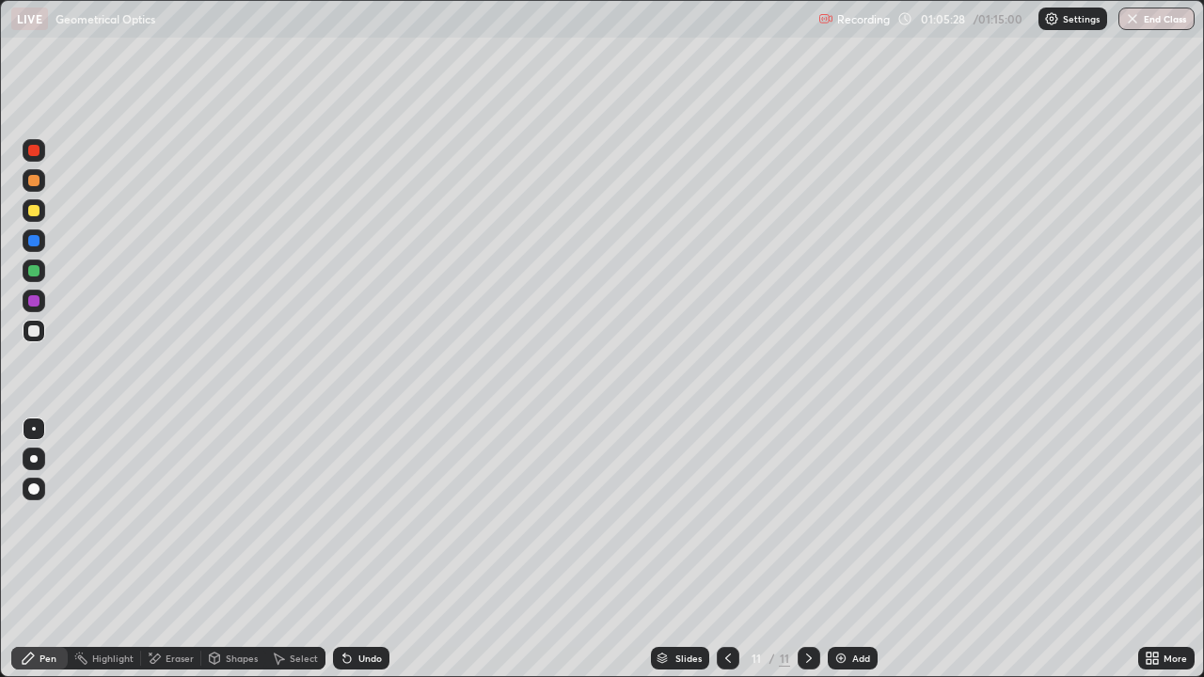
click at [185, 550] on div "Eraser" at bounding box center [171, 658] width 60 height 23
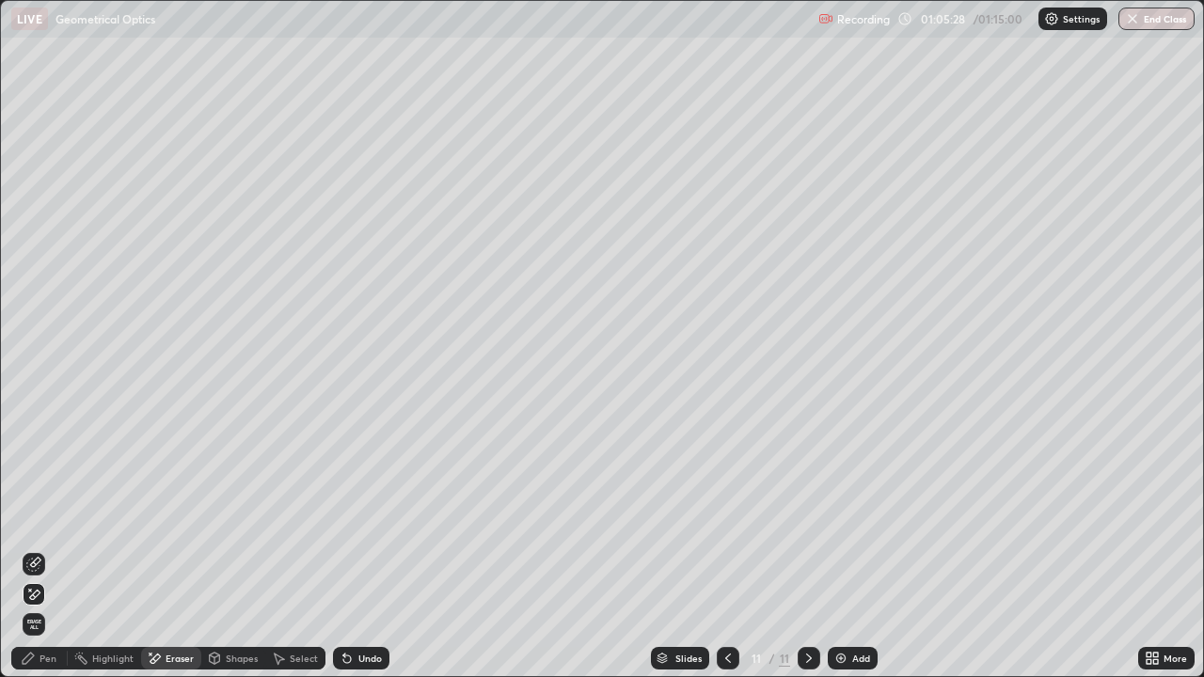
click at [39, 550] on icon at bounding box center [33, 564] width 15 height 15
click at [46, 550] on div "Pen" at bounding box center [48, 658] width 17 height 9
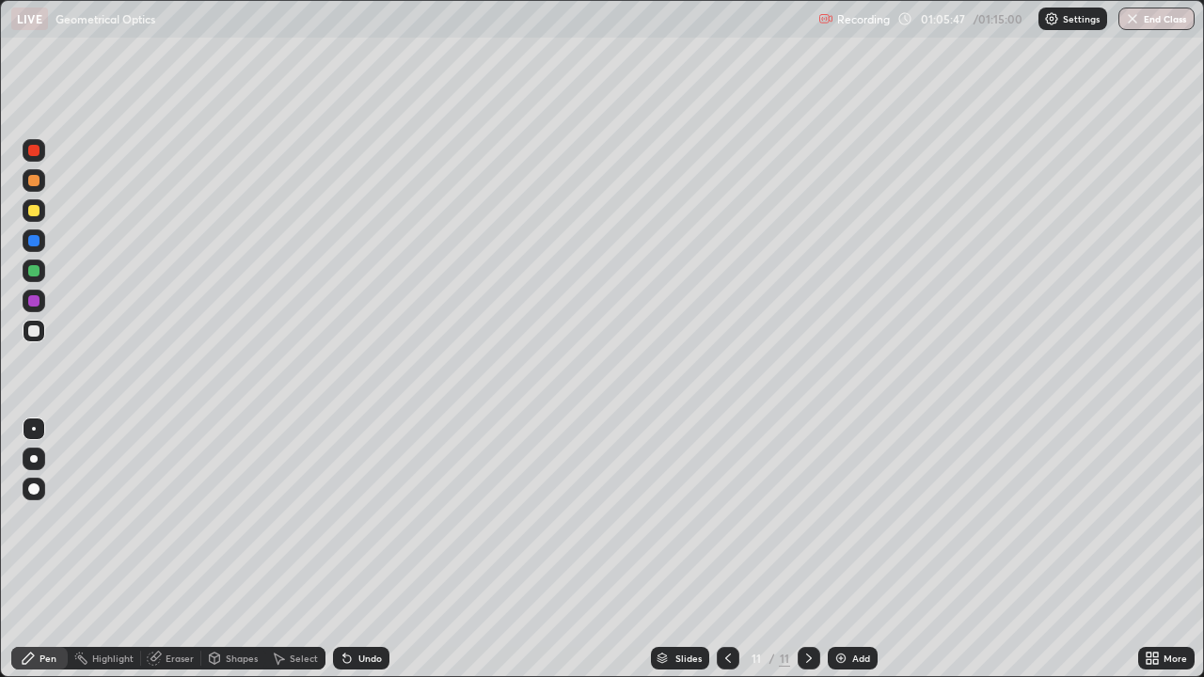
click at [39, 330] on div at bounding box center [33, 331] width 11 height 11
click at [34, 272] on div at bounding box center [33, 270] width 11 height 11
click at [375, 550] on div "Undo" at bounding box center [361, 658] width 56 height 23
click at [29, 209] on div at bounding box center [33, 210] width 11 height 11
click at [34, 179] on div at bounding box center [33, 180] width 11 height 11
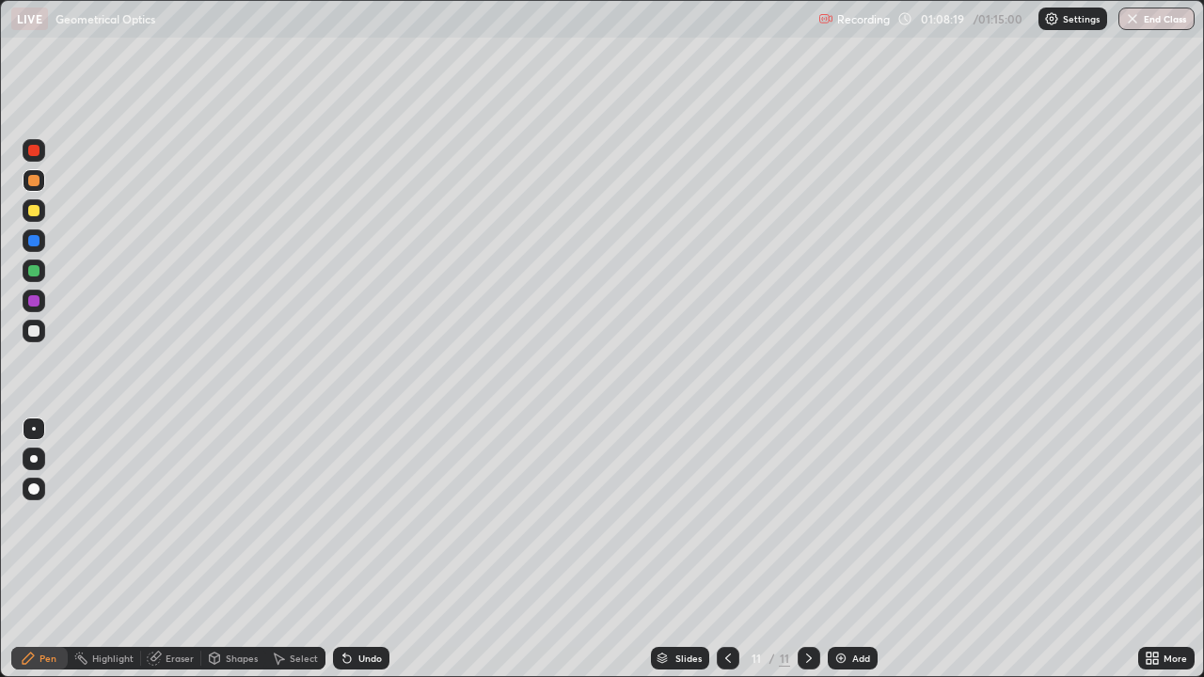
click at [38, 215] on div at bounding box center [33, 210] width 11 height 11
click at [40, 172] on div at bounding box center [34, 180] width 23 height 23
click at [33, 270] on div at bounding box center [33, 270] width 11 height 11
click at [35, 262] on div at bounding box center [34, 271] width 23 height 23
click at [33, 169] on div at bounding box center [34, 180] width 23 height 23
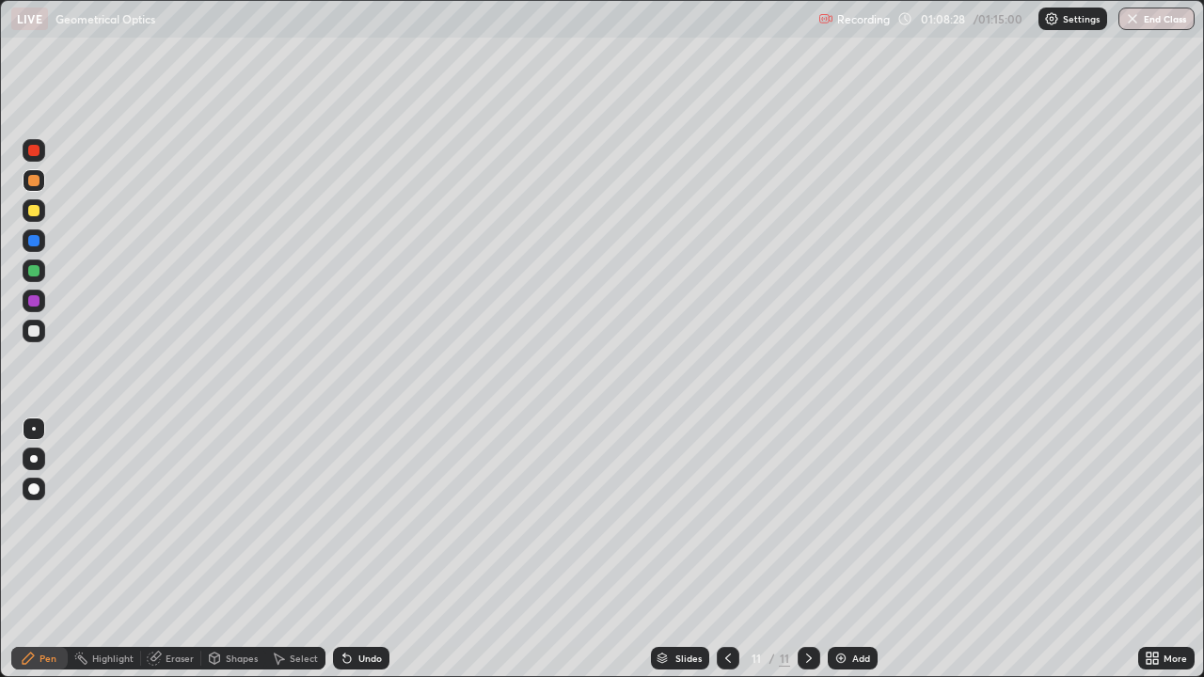
click at [32, 246] on div at bounding box center [33, 240] width 11 height 11
click at [36, 299] on div at bounding box center [33, 300] width 11 height 11
click at [1149, 16] on button "End Class" at bounding box center [1158, 19] width 74 height 23
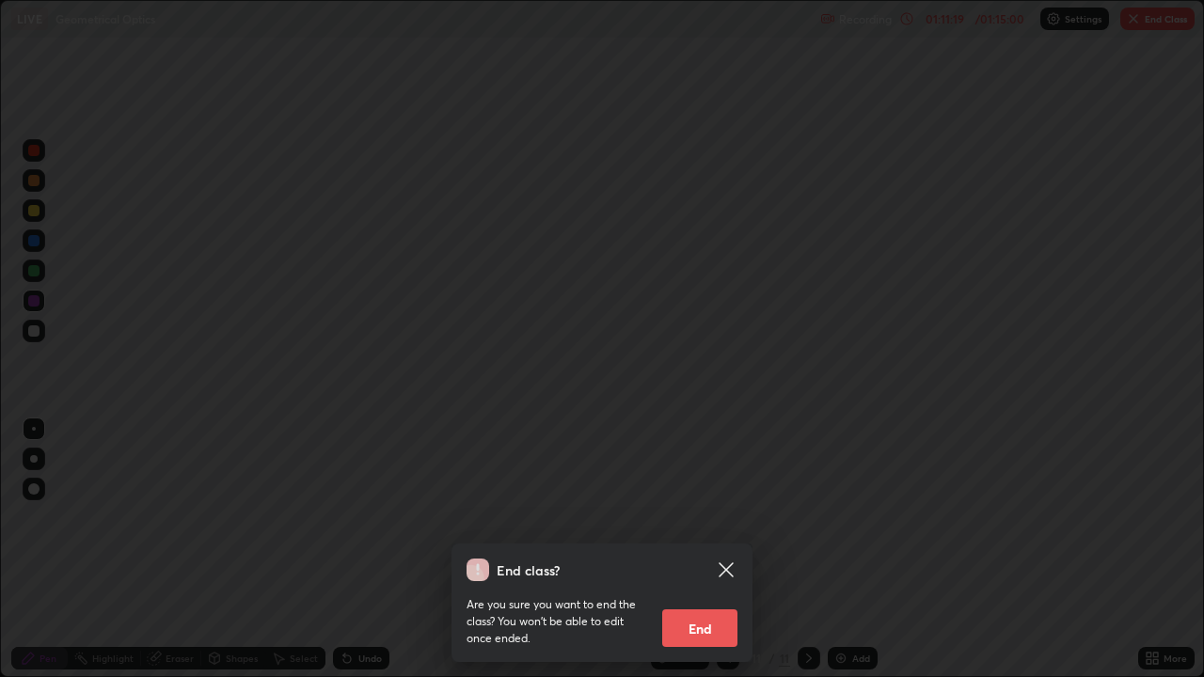
click at [693, 550] on button "End" at bounding box center [699, 629] width 75 height 38
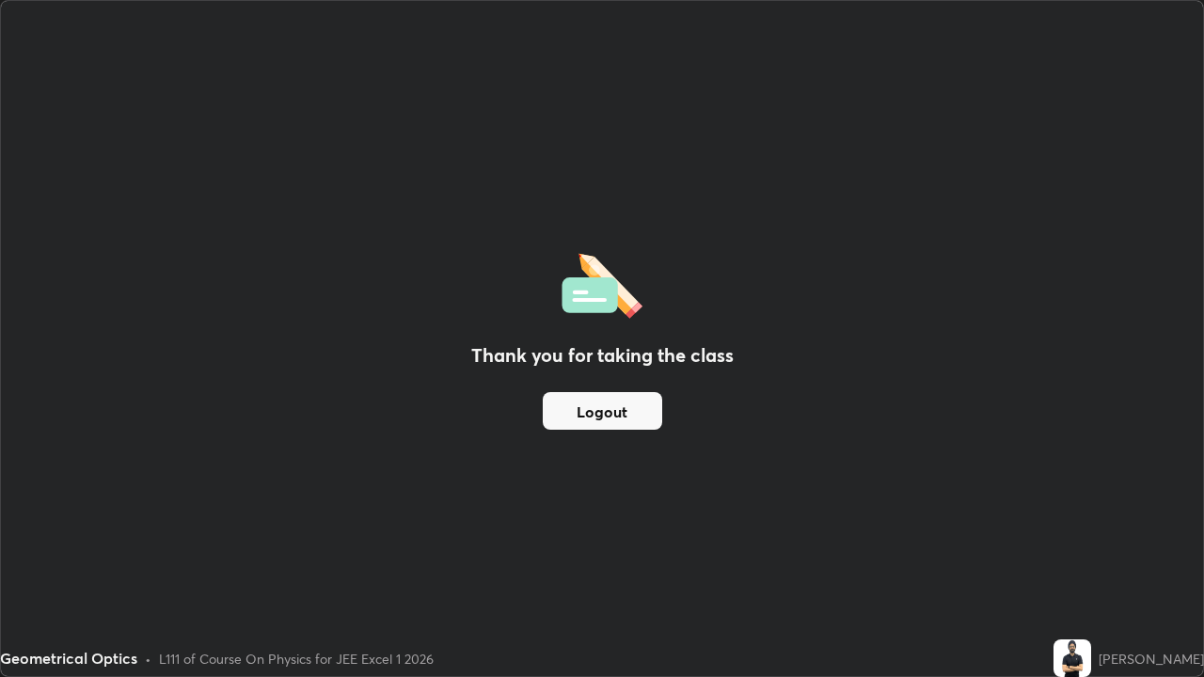
click at [582, 418] on button "Logout" at bounding box center [603, 411] width 120 height 38
click at [604, 413] on button "Logout" at bounding box center [603, 411] width 120 height 38
